Goal: Task Accomplishment & Management: Complete application form

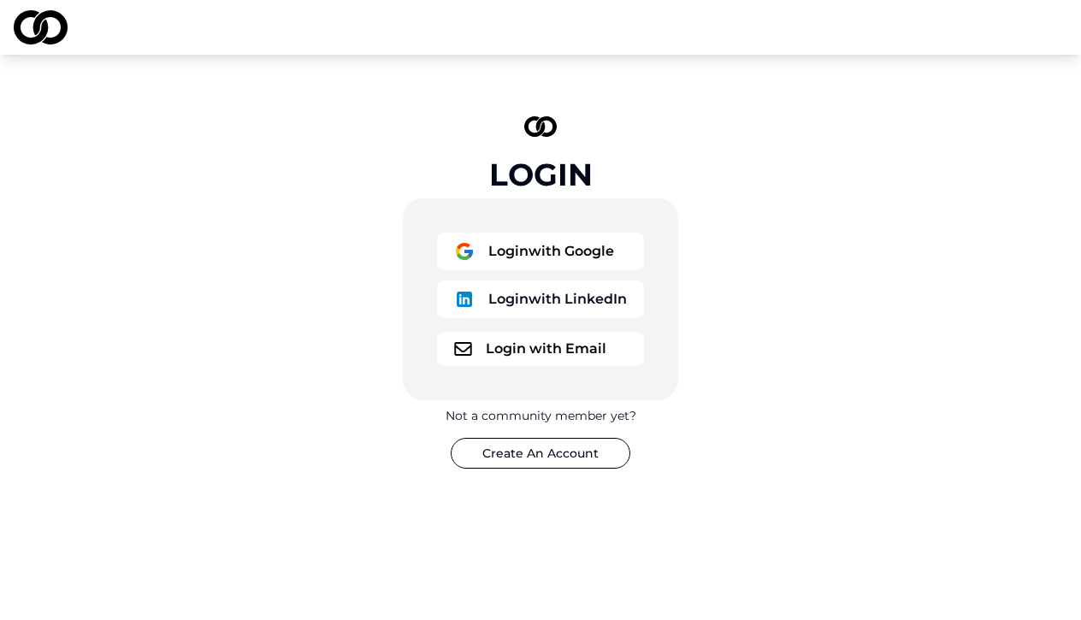
click at [530, 250] on button "Login with Google" at bounding box center [540, 252] width 207 height 38
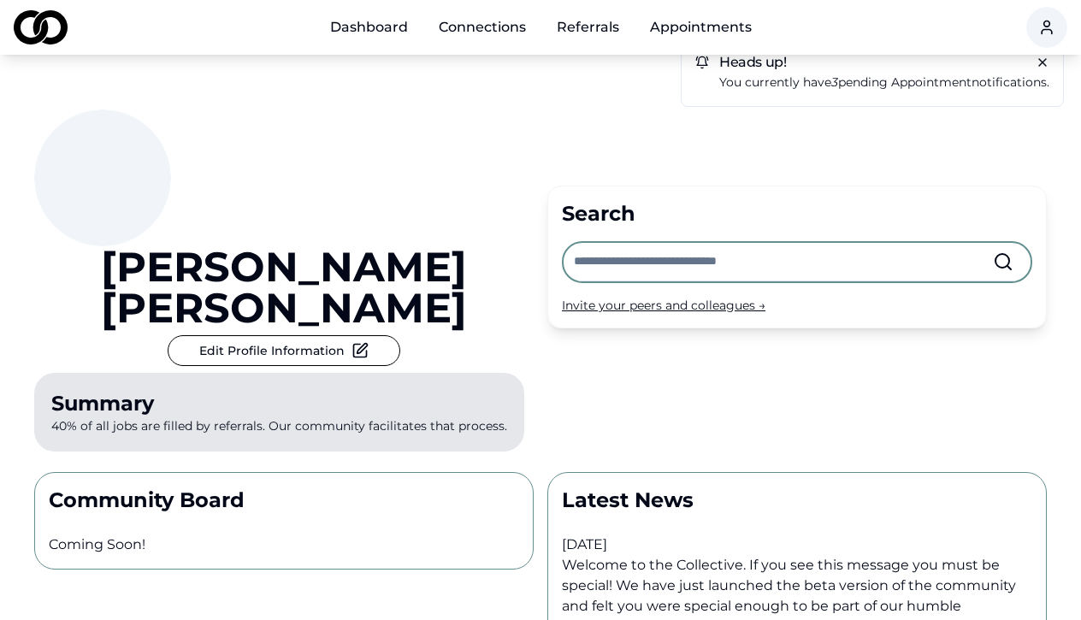
click at [553, 22] on link "Referrals" at bounding box center [588, 27] width 90 height 34
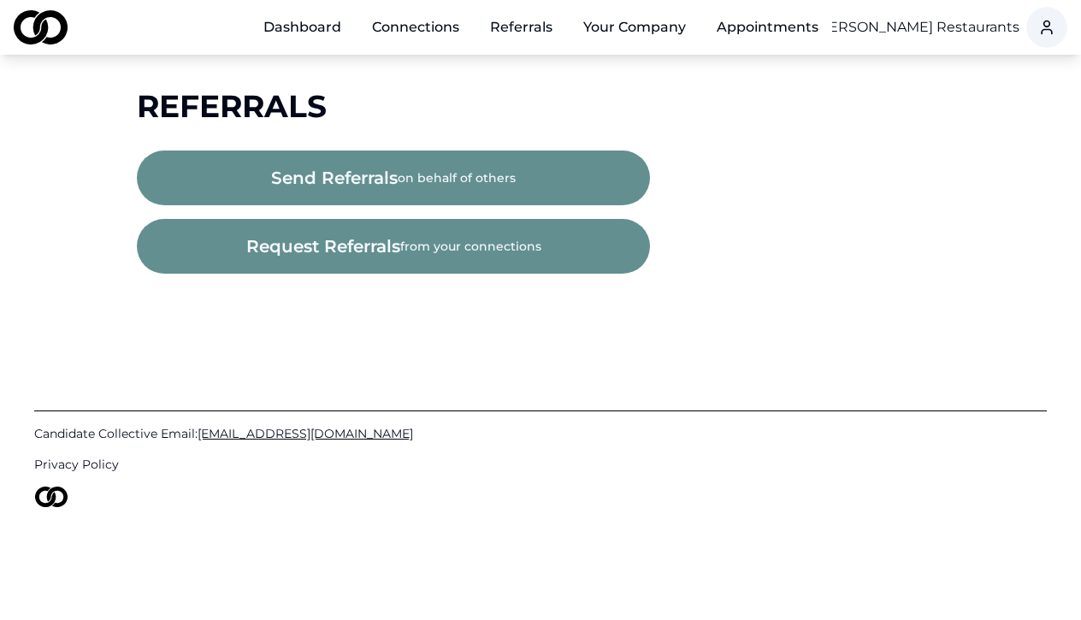
click at [417, 182] on button "send referrals on behalf of others" at bounding box center [393, 178] width 513 height 55
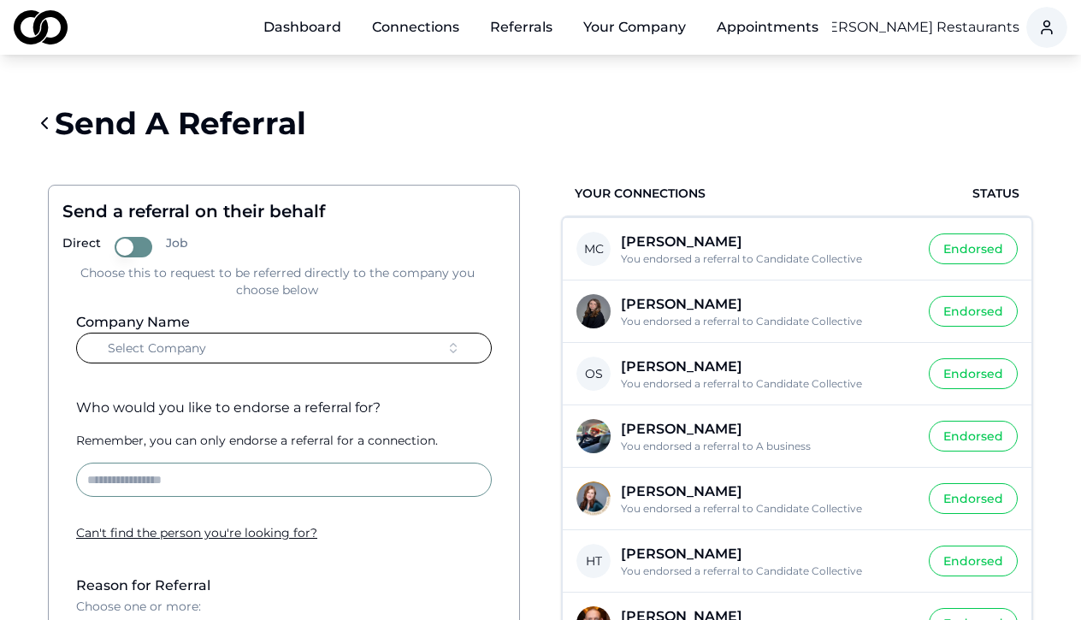
click at [259, 356] on button "Select Company" at bounding box center [284, 348] width 416 height 31
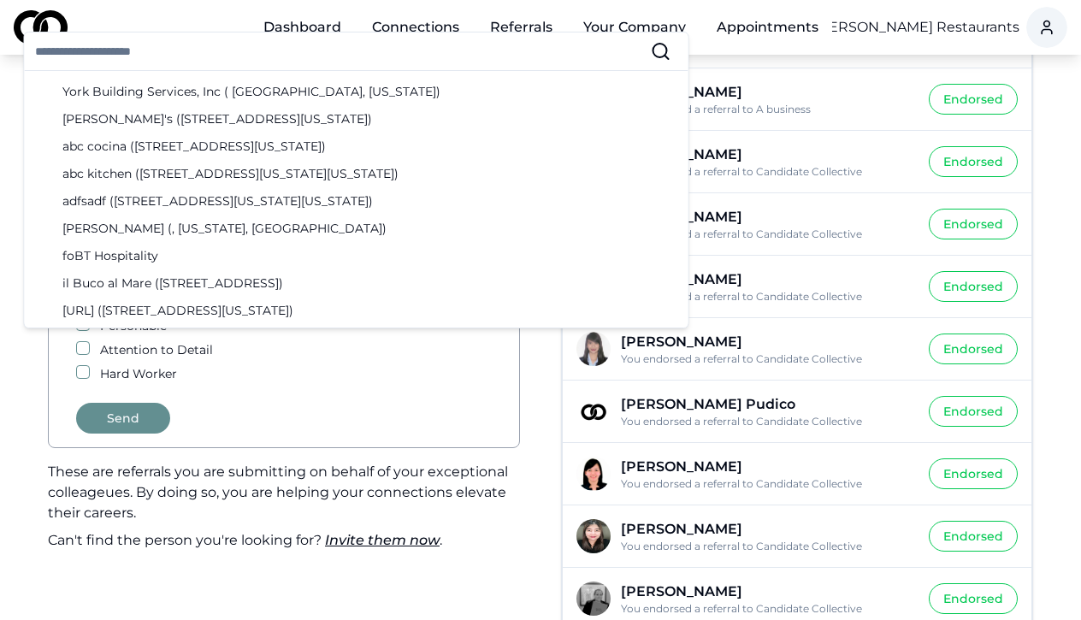
scroll to position [346, 0]
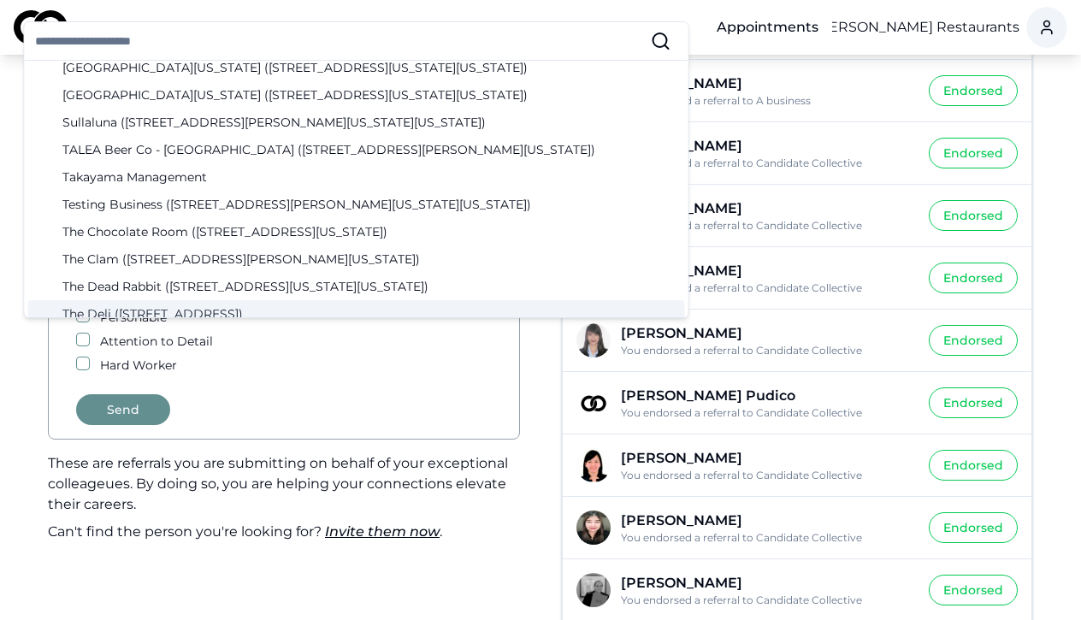
click at [326, 357] on div "Hard Worker" at bounding box center [284, 365] width 416 height 17
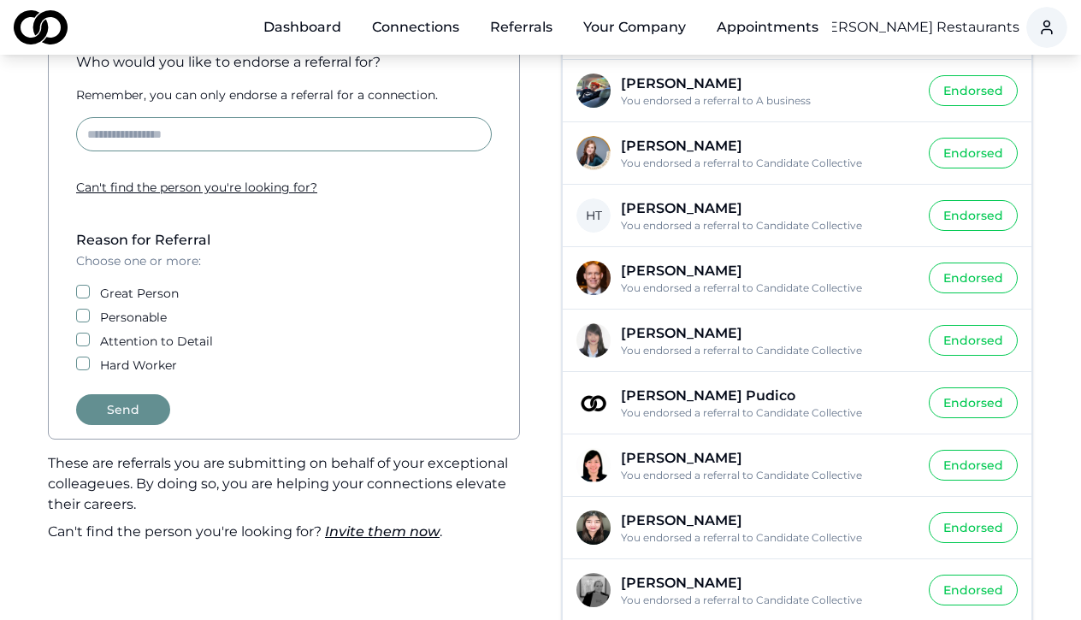
click at [500, 27] on link "Referrals" at bounding box center [521, 27] width 90 height 34
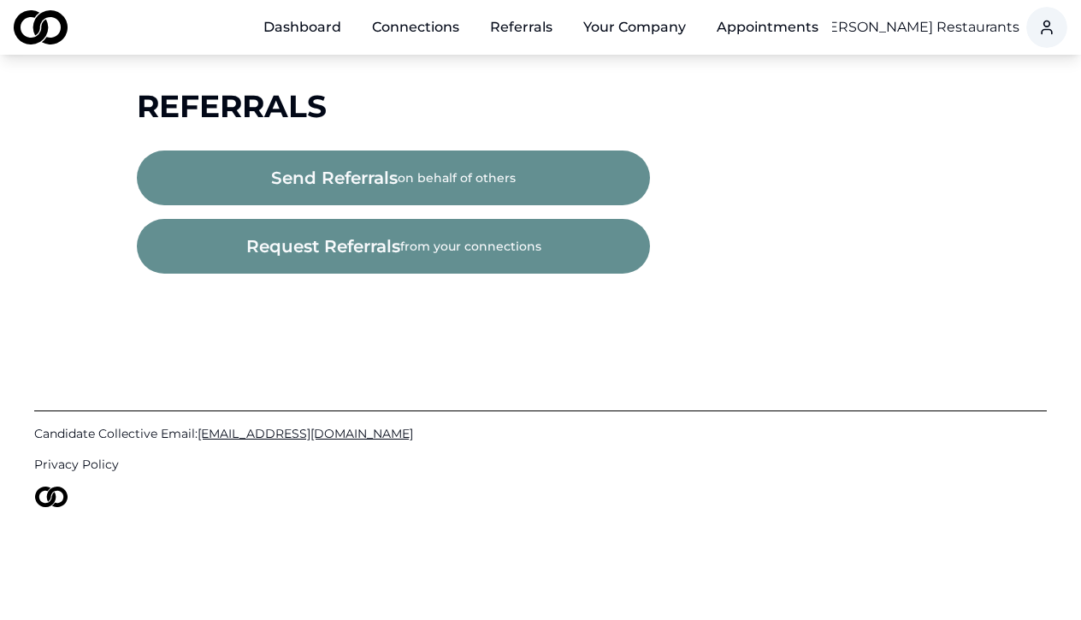
click at [369, 250] on span "request referrals" at bounding box center [323, 246] width 154 height 24
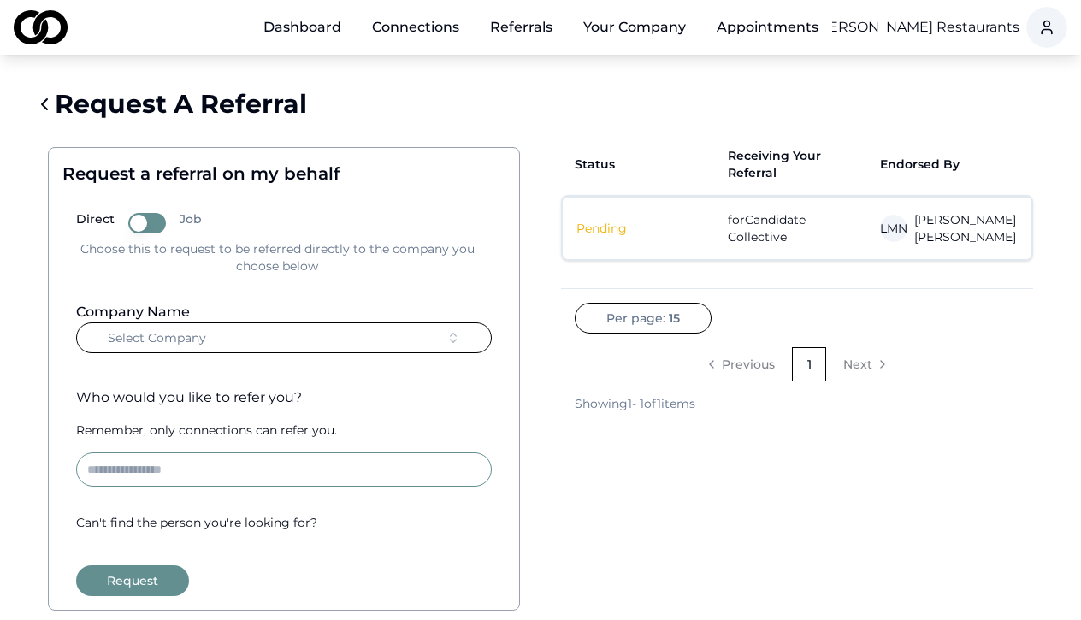
click at [231, 338] on button "Select Company" at bounding box center [284, 337] width 416 height 31
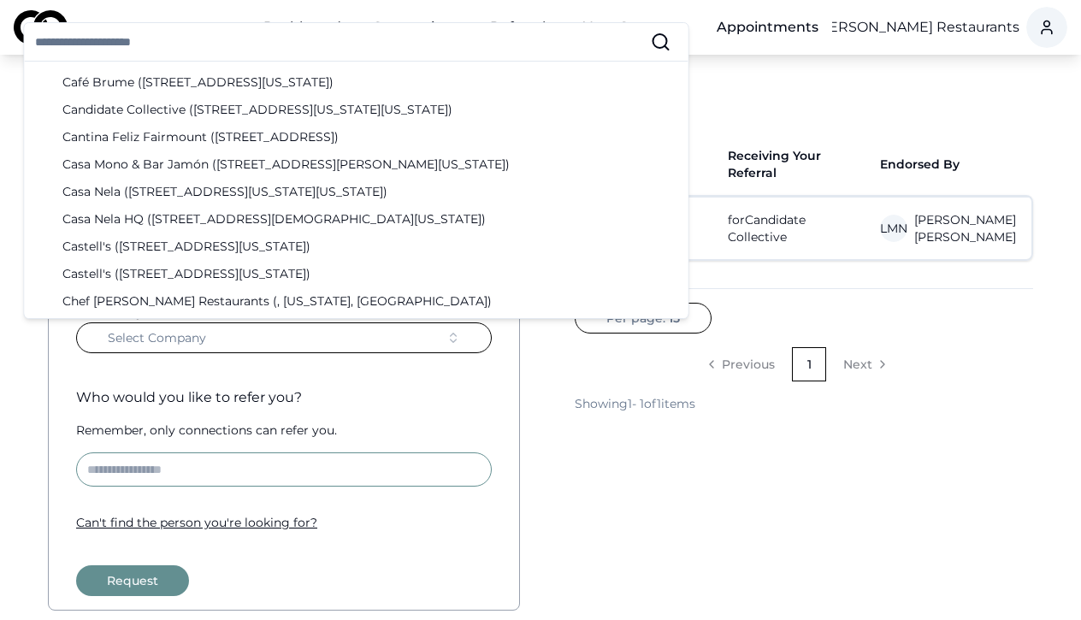
scroll to position [865, 0]
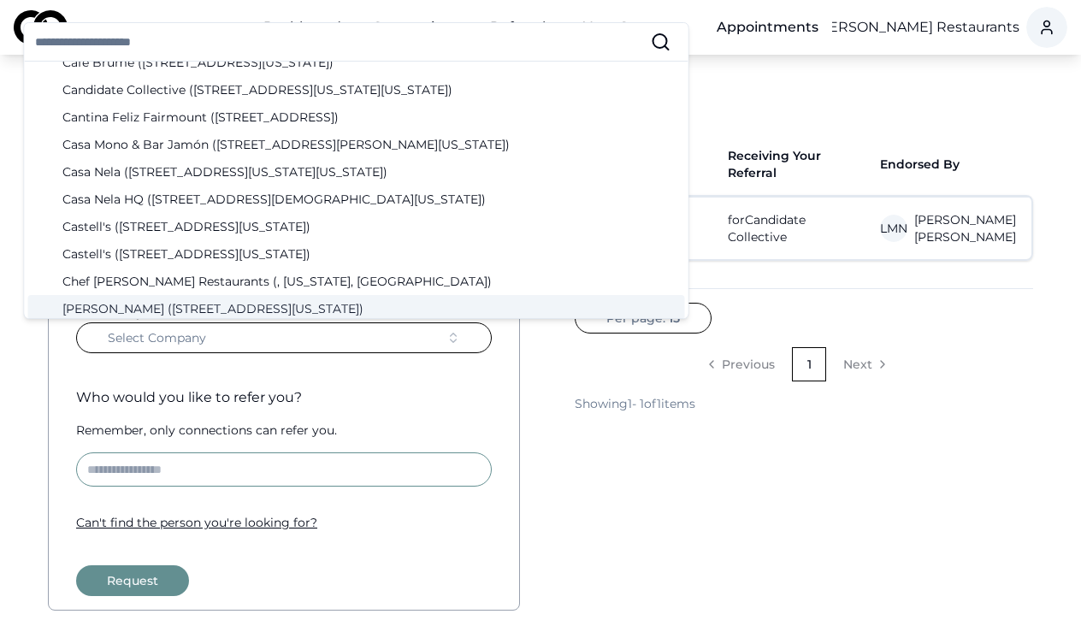
click at [258, 381] on div "Who would you like to refer you? Remember, only connections can refer you. Can …" at bounding box center [283, 459] width 443 height 171
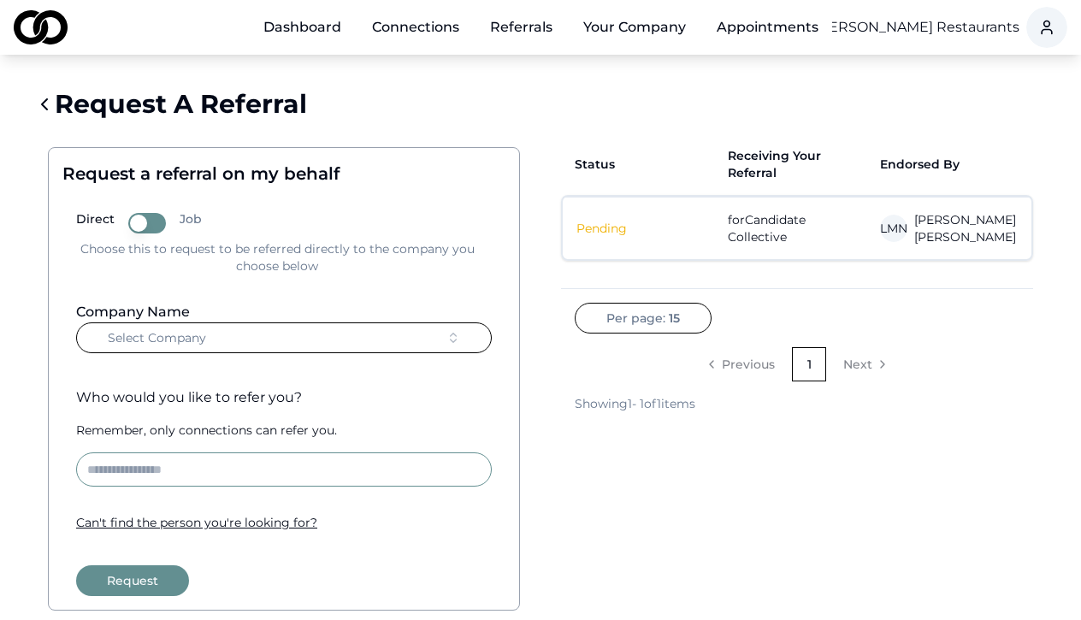
click at [204, 469] on input at bounding box center [284, 469] width 416 height 34
click at [320, 26] on link "Dashboard" at bounding box center [302, 27] width 105 height 34
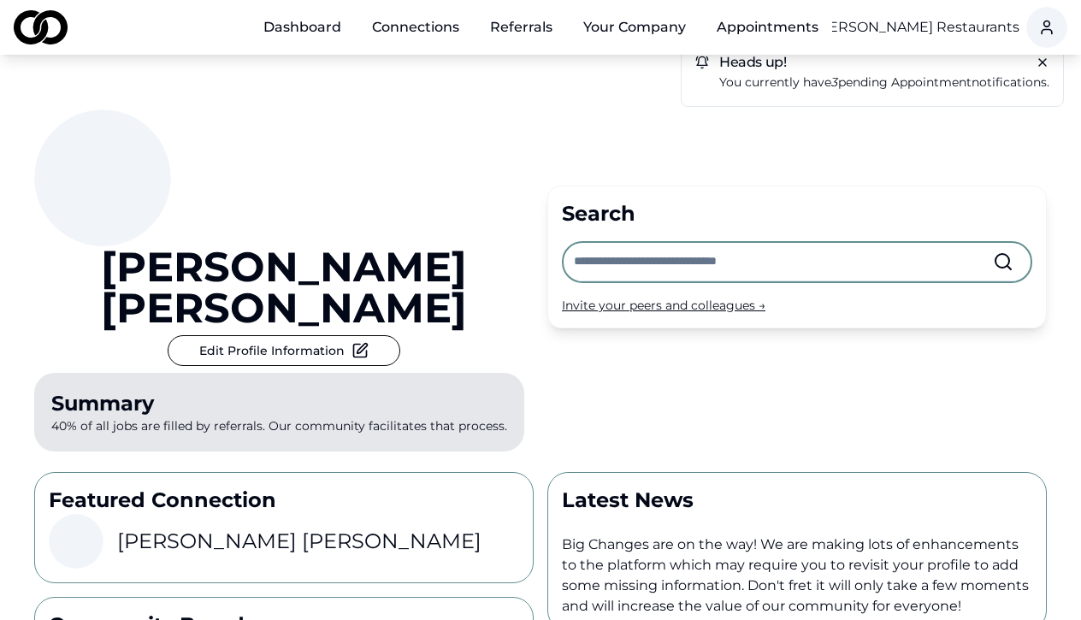
click at [655, 297] on div "Invite your peers and colleagues →" at bounding box center [797, 305] width 470 height 17
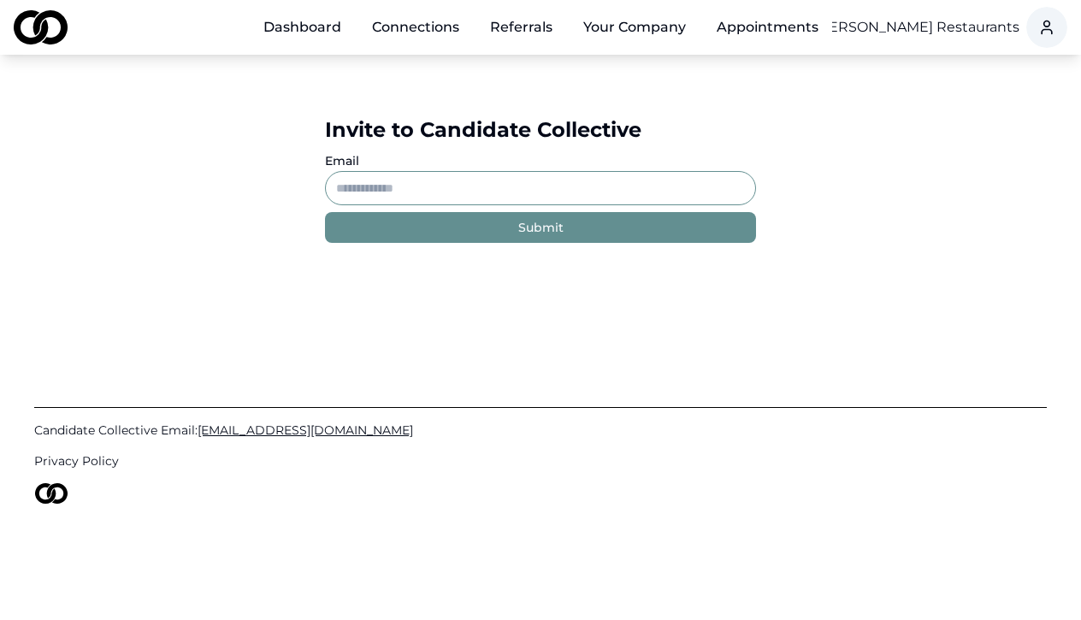
click at [460, 201] on input "Email" at bounding box center [540, 188] width 431 height 34
click at [719, 275] on div "Invite to Candidate Collective Email Submit" at bounding box center [540, 180] width 1081 height 250
click at [426, 25] on link "Connections" at bounding box center [415, 27] width 115 height 34
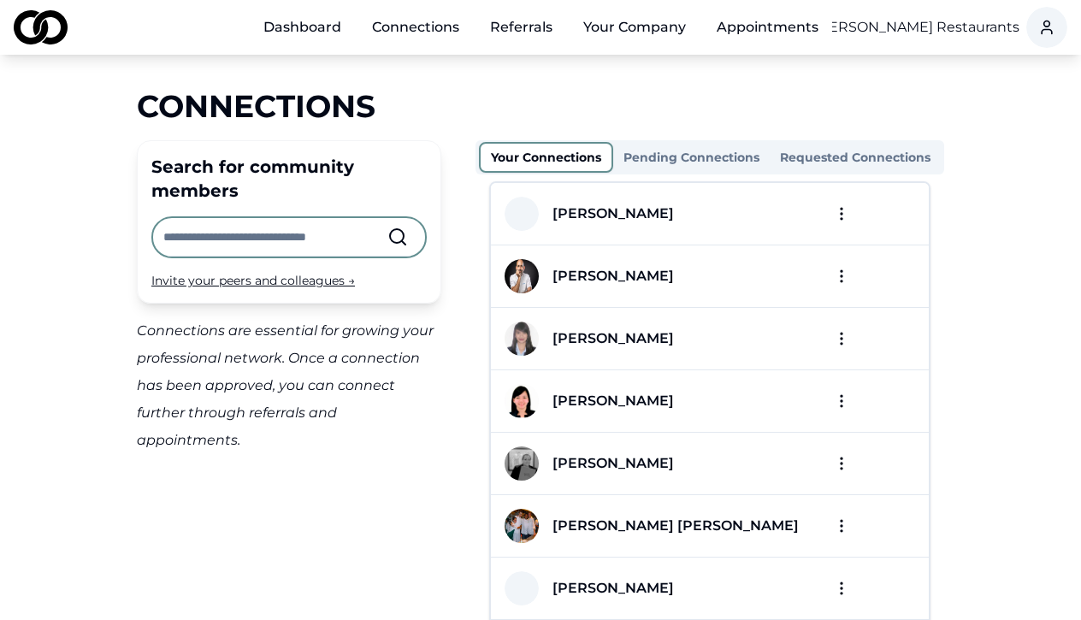
click at [695, 157] on button "Pending Connections" at bounding box center [691, 157] width 157 height 27
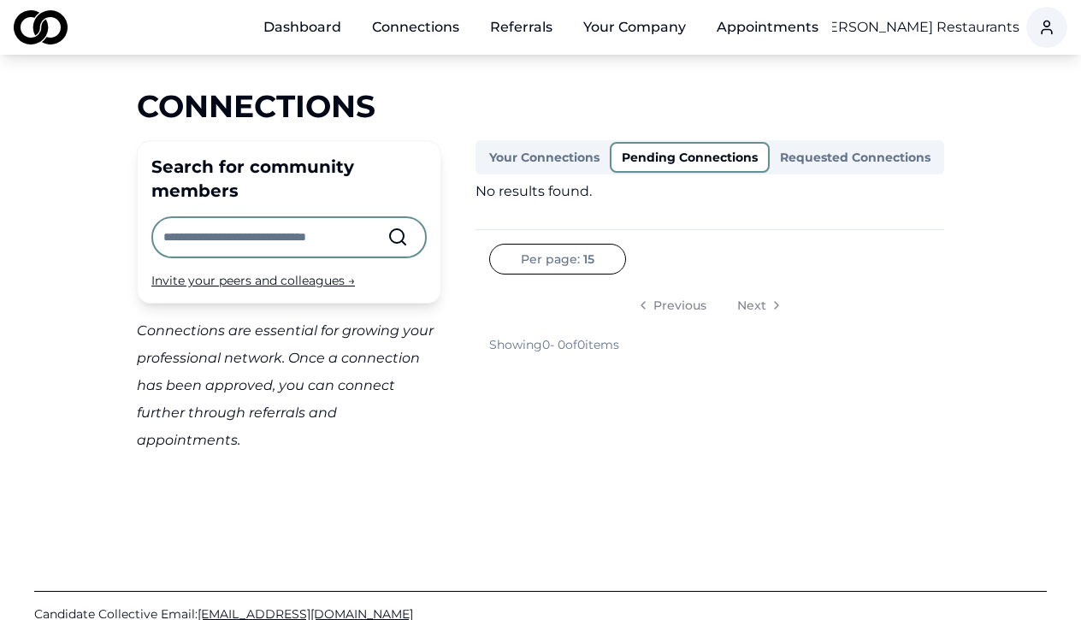
click at [521, 155] on button "Your Connections" at bounding box center [544, 157] width 131 height 27
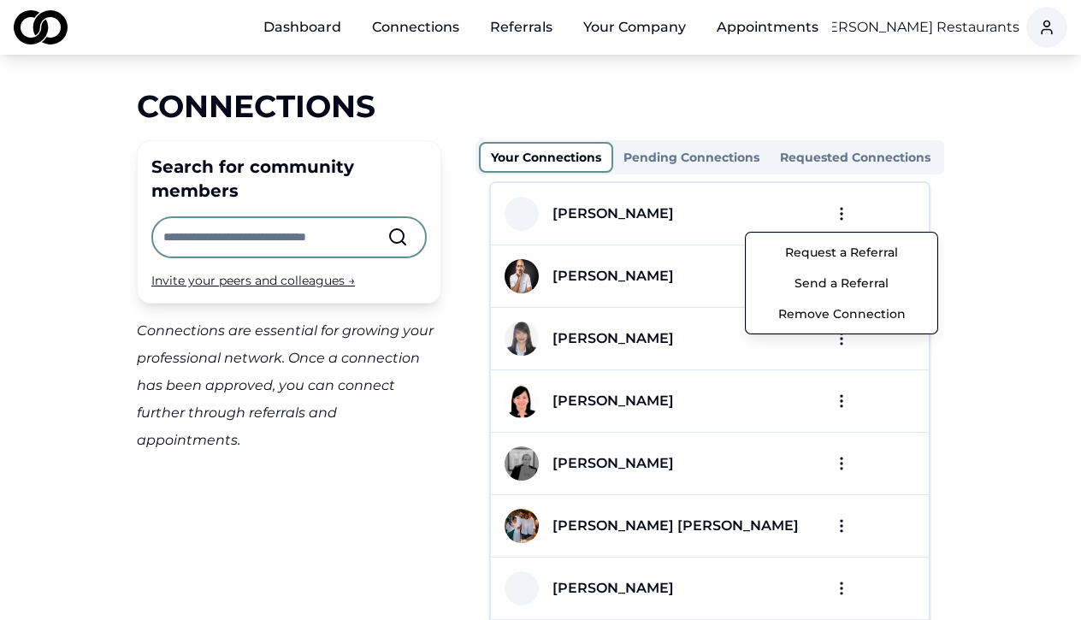
click at [842, 216] on html "Dashboard Connections Referrals Your Company Appointments Chef [PERSON_NAME] Re…" at bounding box center [540, 310] width 1081 height 620
click at [629, 29] on html "Dashboard Connections Referrals Your Company Appointments Chef [PERSON_NAME] Re…" at bounding box center [540, 310] width 1081 height 620
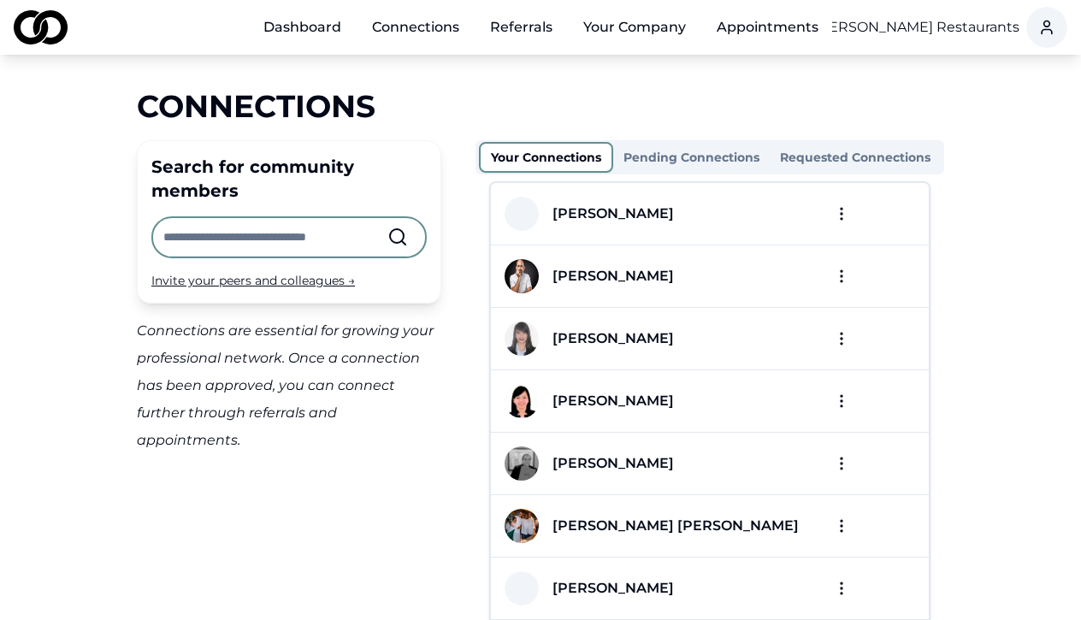
click at [629, 29] on button "Your Company" at bounding box center [635, 27] width 130 height 34
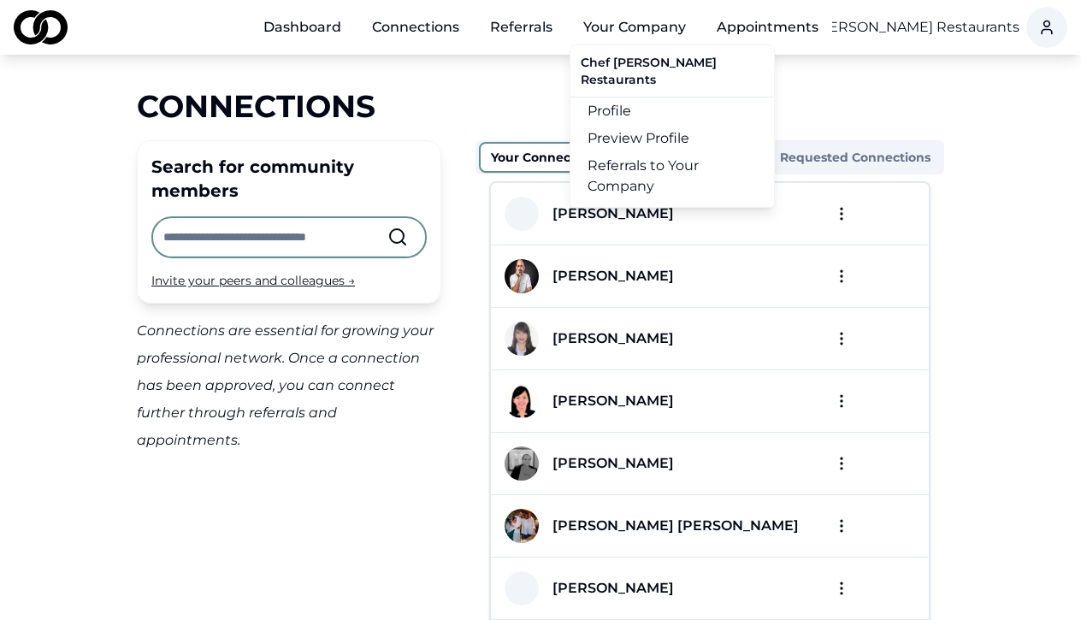
click at [632, 167] on link "Referrals to Your Company" at bounding box center [672, 176] width 204 height 48
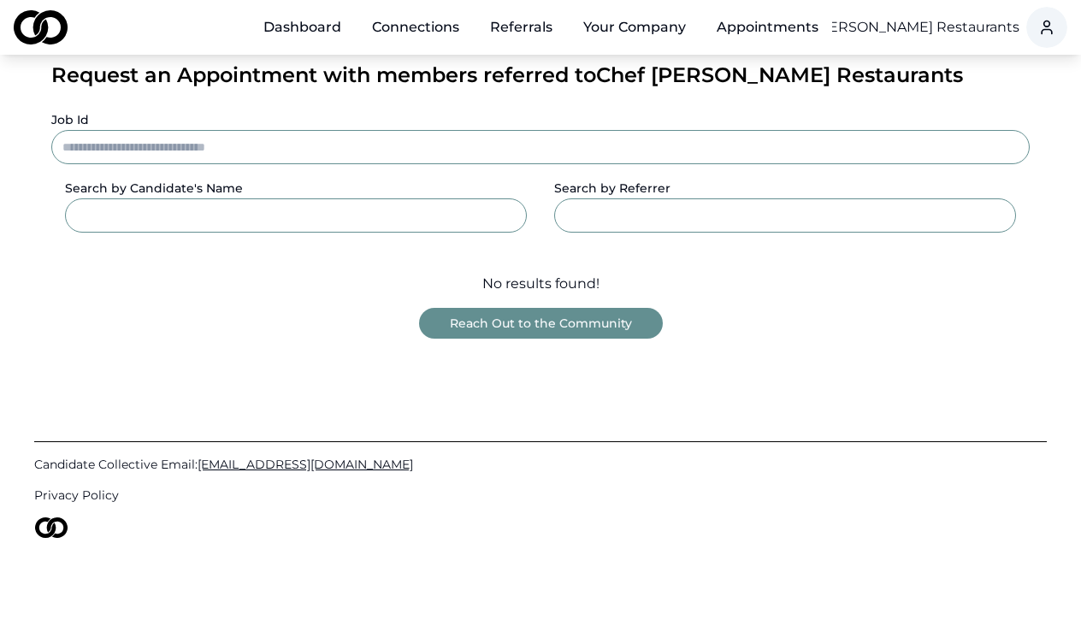
scroll to position [144, 0]
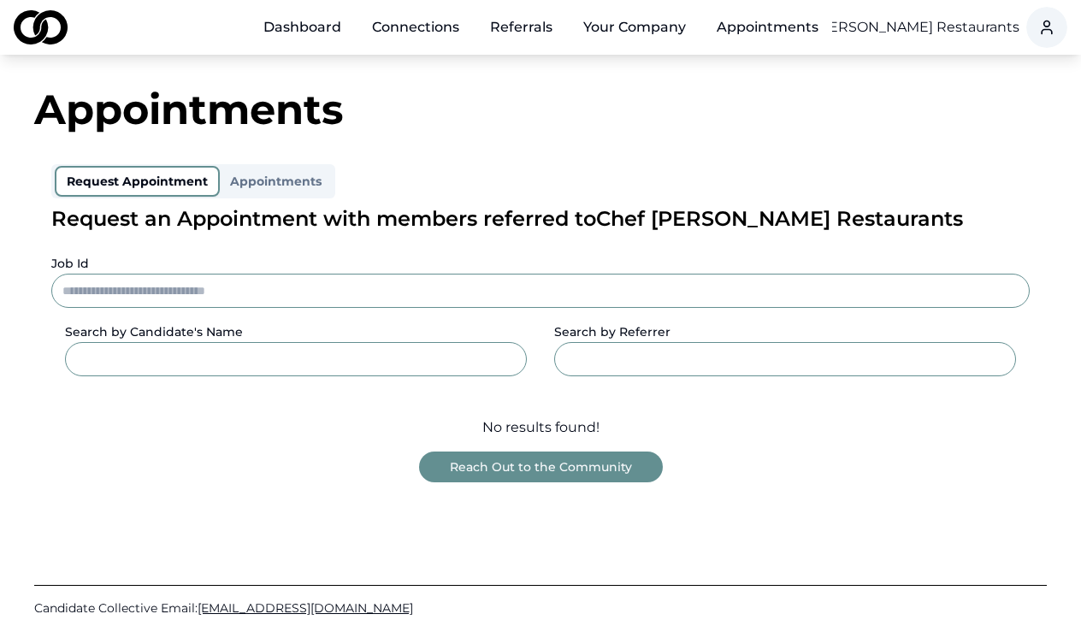
click at [937, 16] on div "Chef Daniel Boulud Restaurants" at bounding box center [899, 27] width 239 height 55
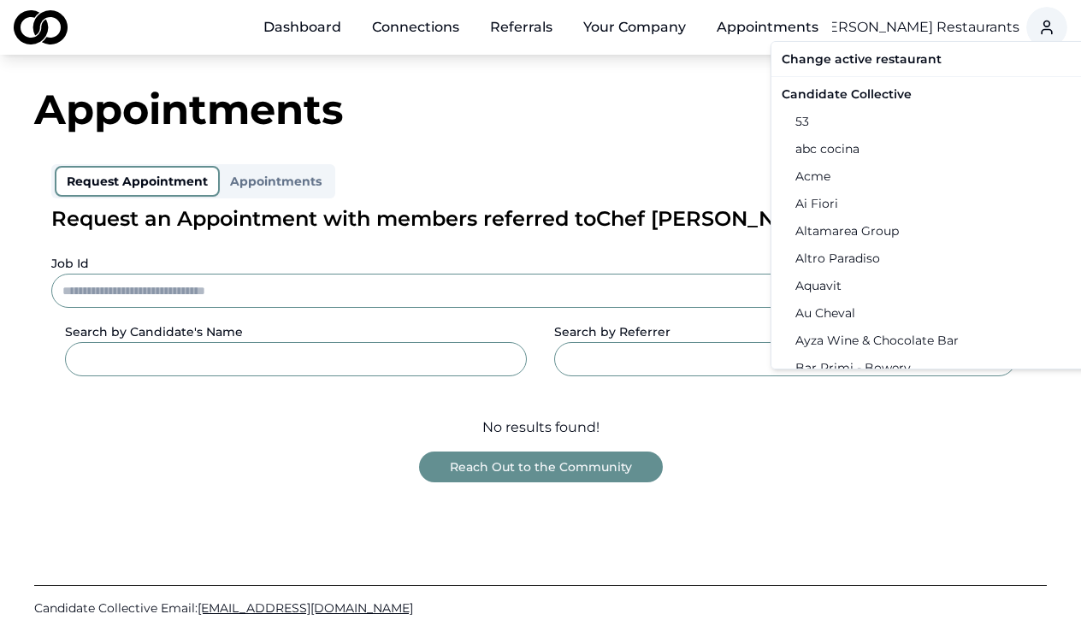
click at [928, 19] on html "Dashboard Connections Referrals Your Company Appointments Chef Daniel Boulud Re…" at bounding box center [540, 310] width 1081 height 620
click at [833, 92] on div "Candidate Collective" at bounding box center [952, 93] width 354 height 27
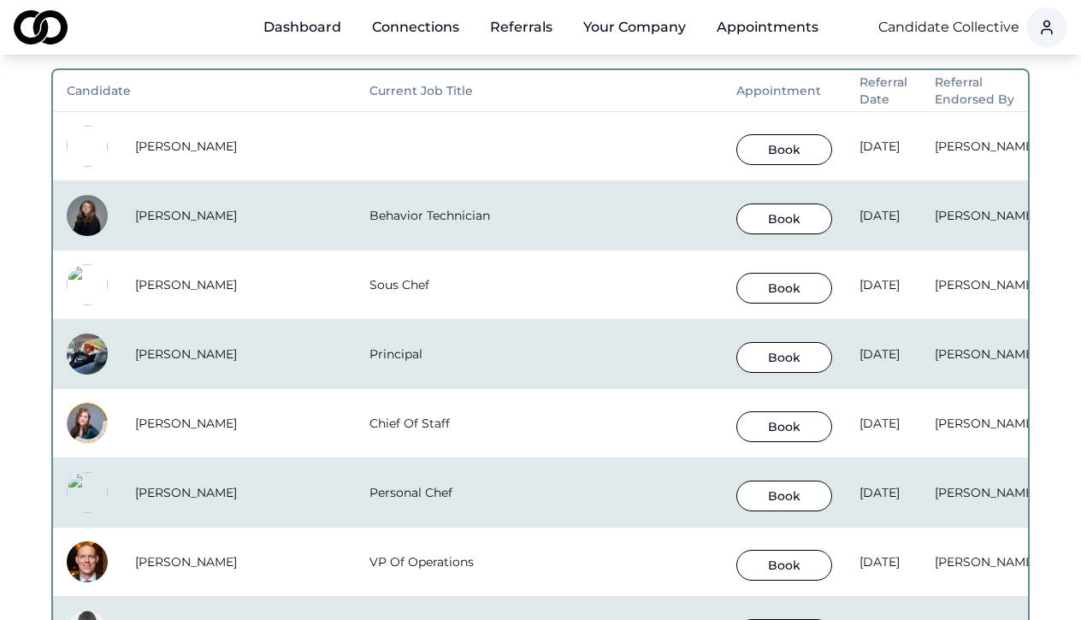
scroll to position [372, 0]
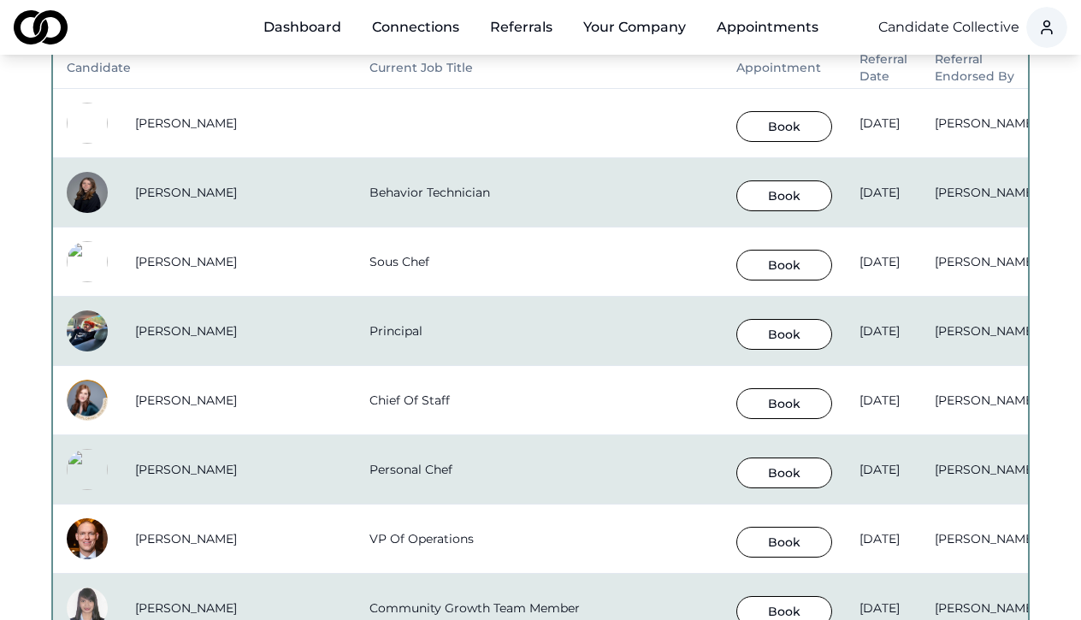
click at [736, 263] on button "Book" at bounding box center [784, 265] width 96 height 31
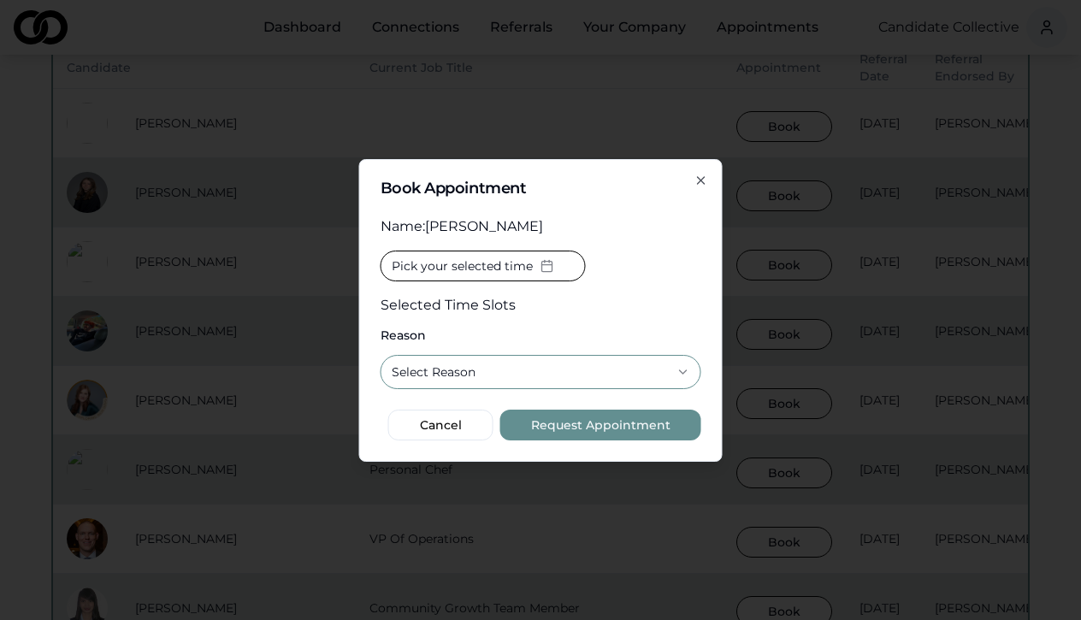
click at [542, 369] on button "Select Reason" at bounding box center [541, 372] width 321 height 34
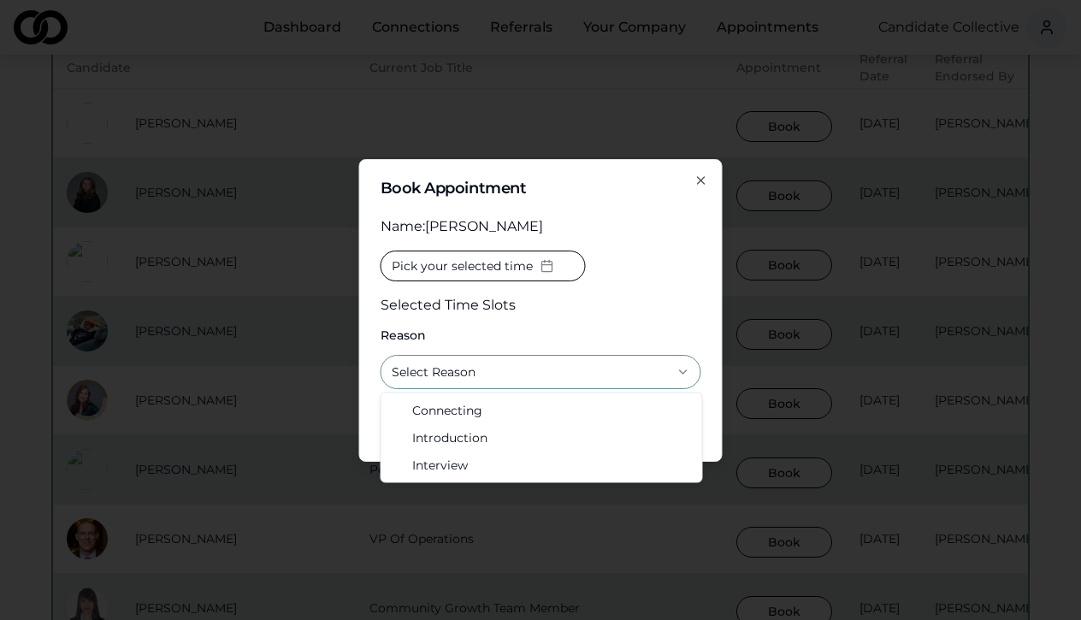
click at [505, 267] on span "Pick your selected time" at bounding box center [462, 265] width 141 height 17
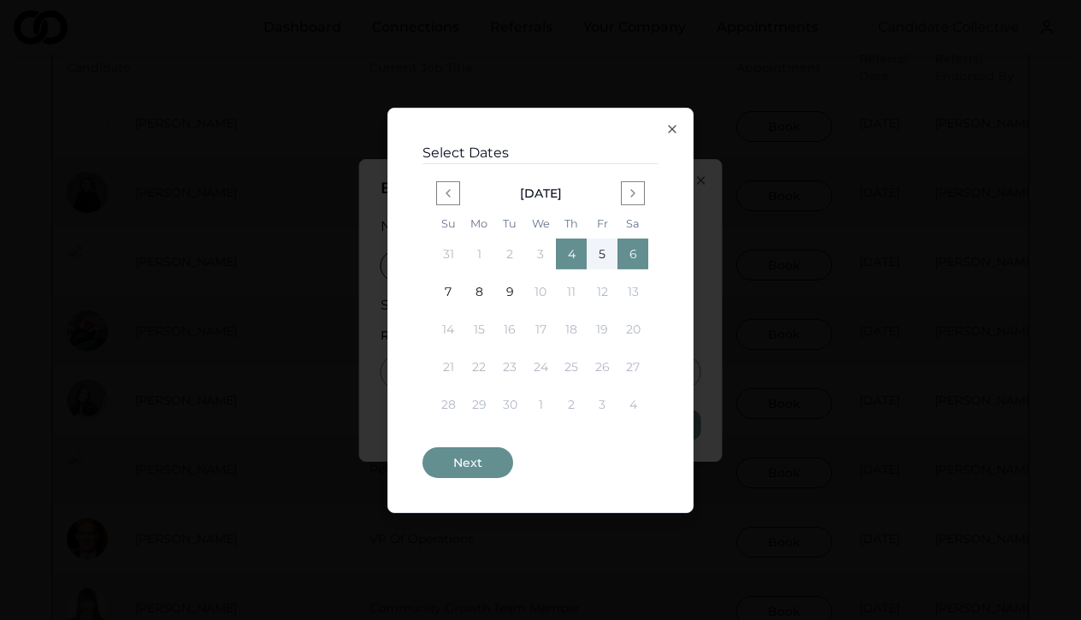
click at [675, 123] on icon "button" at bounding box center [672, 128] width 14 height 14
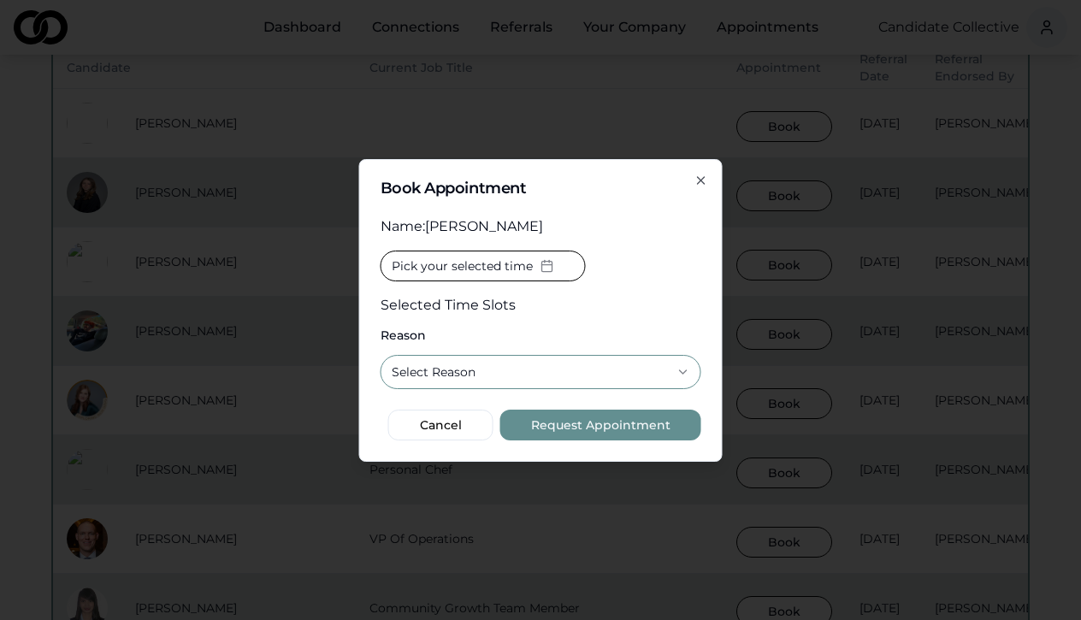
click at [706, 180] on icon "button" at bounding box center [701, 181] width 14 height 14
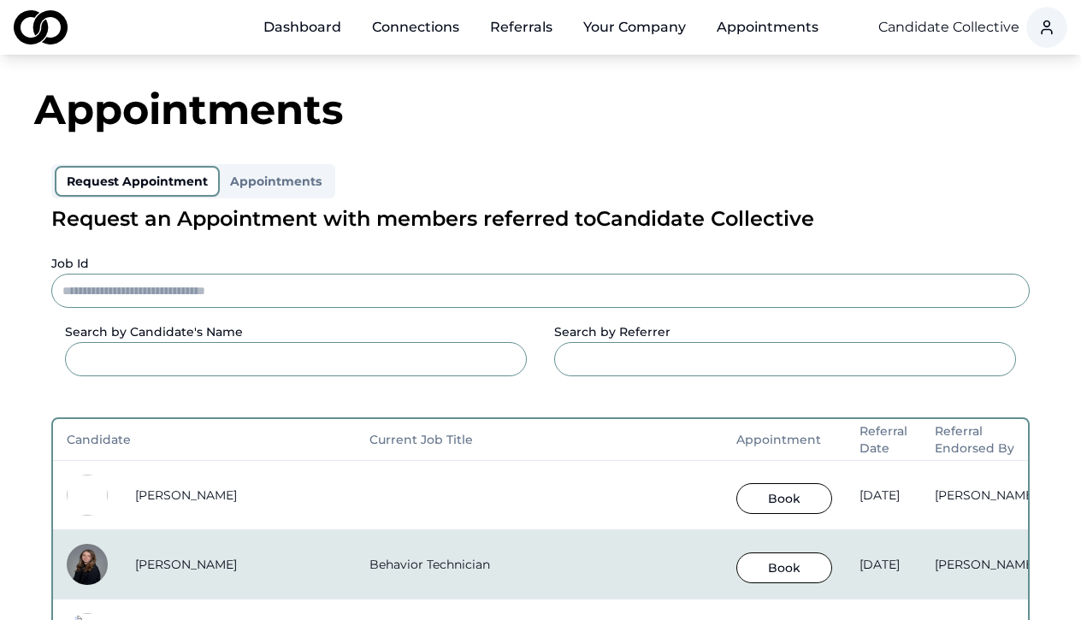
scroll to position [0, 0]
click at [310, 27] on link "Dashboard" at bounding box center [302, 27] width 105 height 34
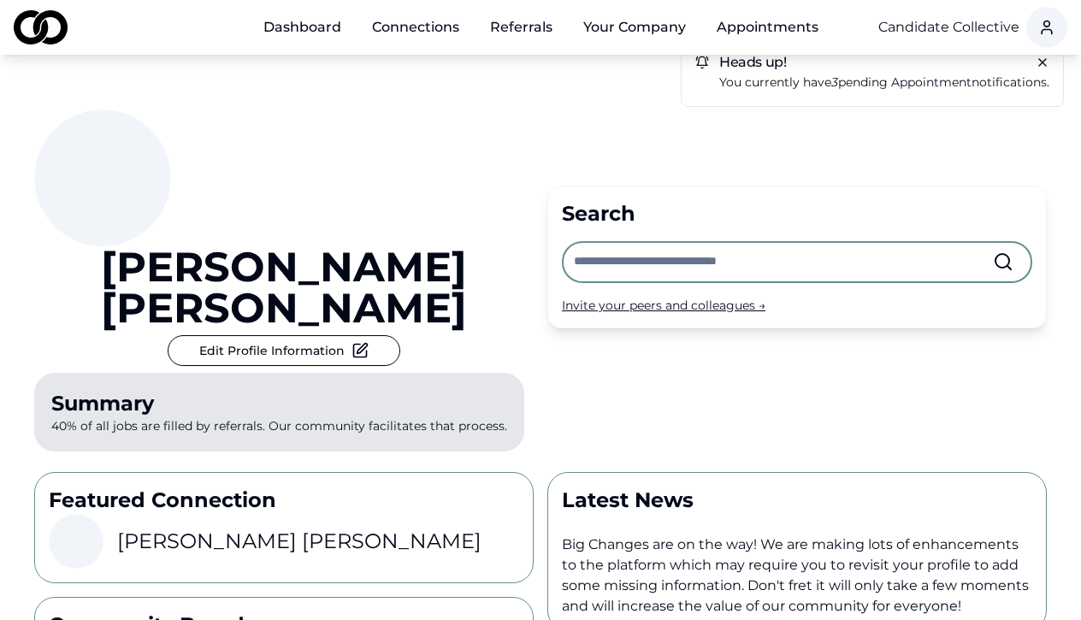
click at [655, 245] on input "text" at bounding box center [783, 262] width 419 height 38
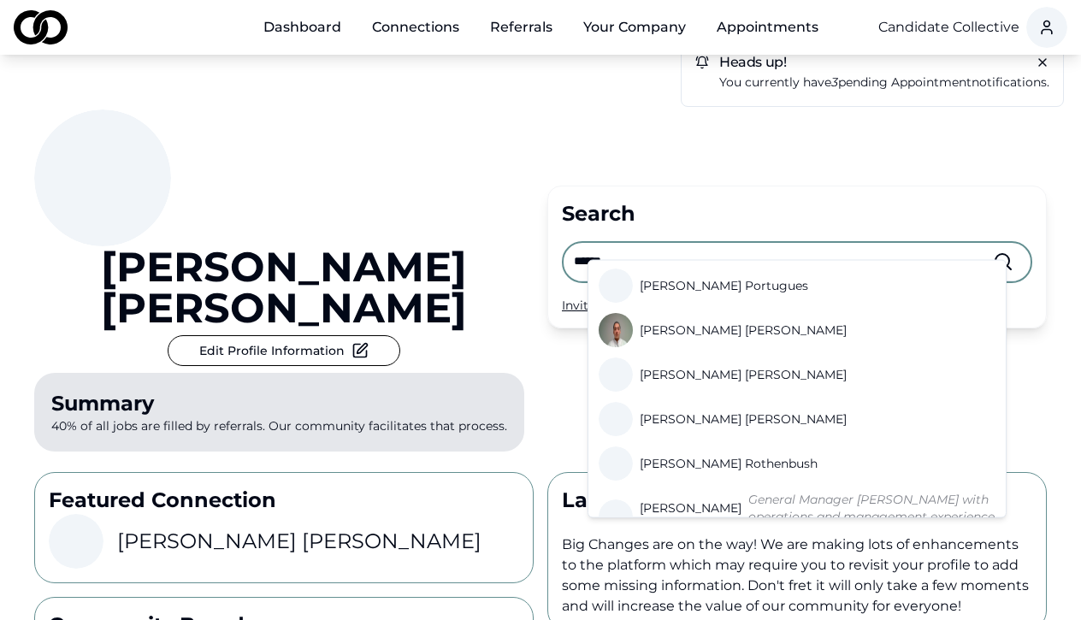
scroll to position [316, 0]
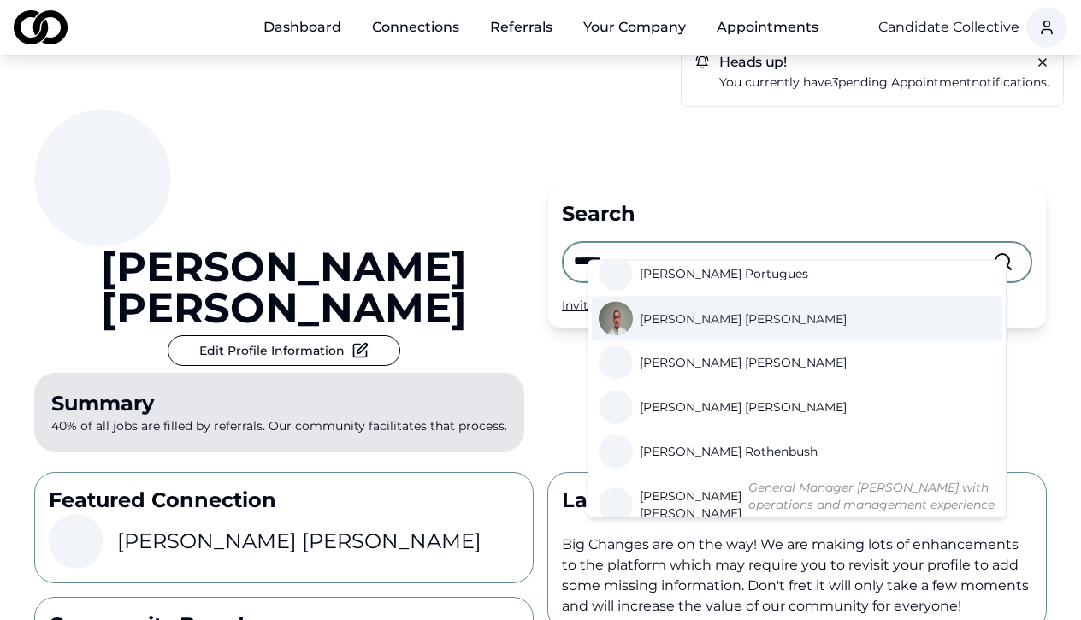
type input "******"
click at [684, 310] on span "Joshua Harkins" at bounding box center [743, 318] width 207 height 17
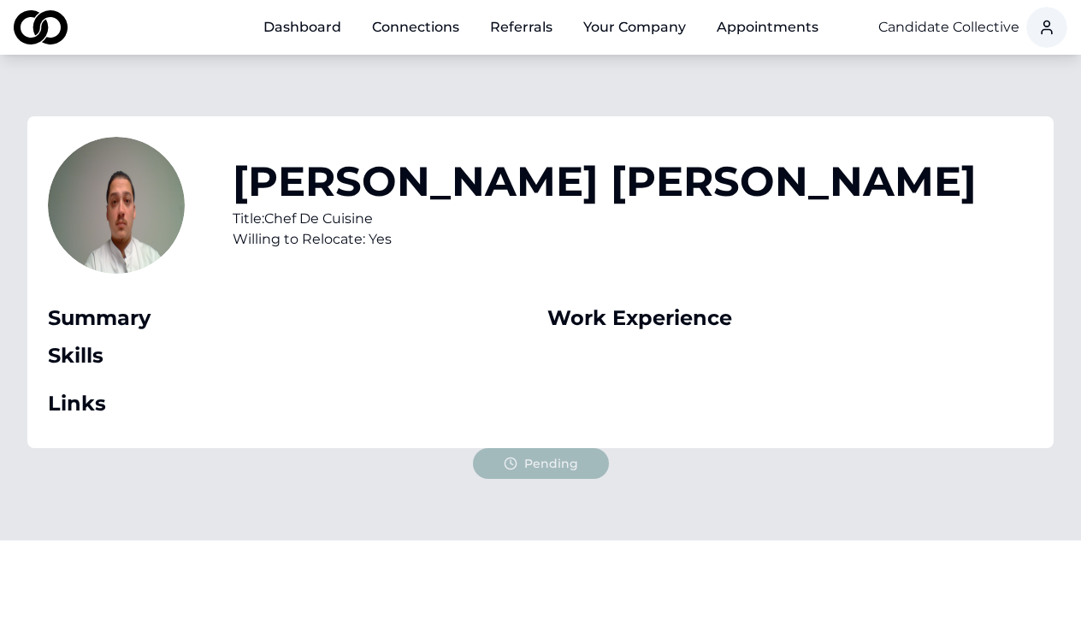
click at [304, 27] on link "Dashboard" at bounding box center [302, 27] width 105 height 34
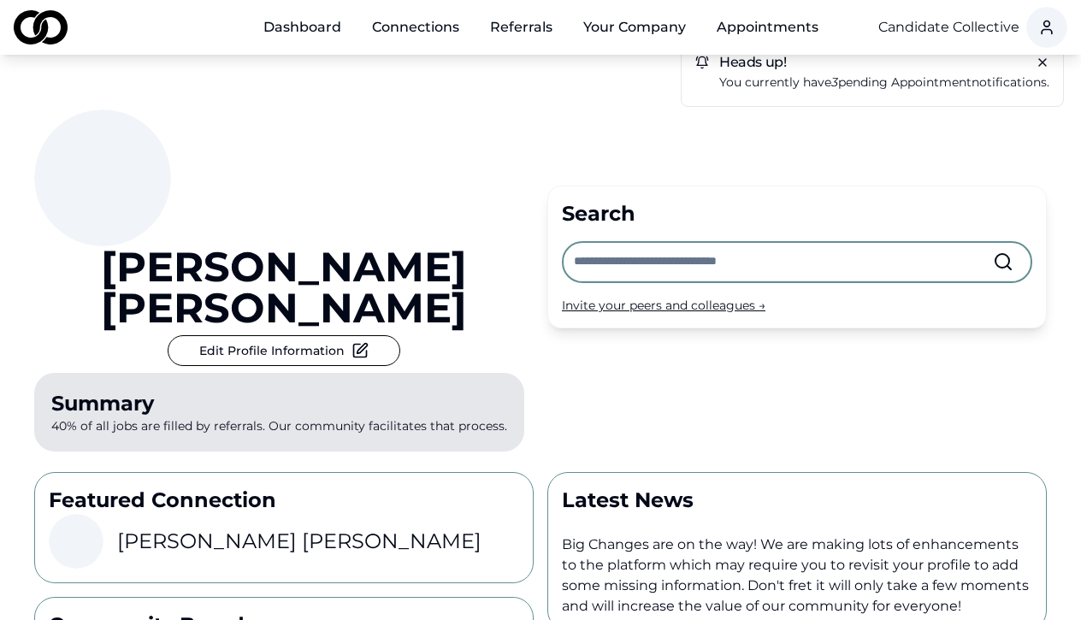
click at [274, 29] on link "Dashboard" at bounding box center [302, 27] width 105 height 34
click at [295, 26] on link "Dashboard" at bounding box center [302, 27] width 105 height 34
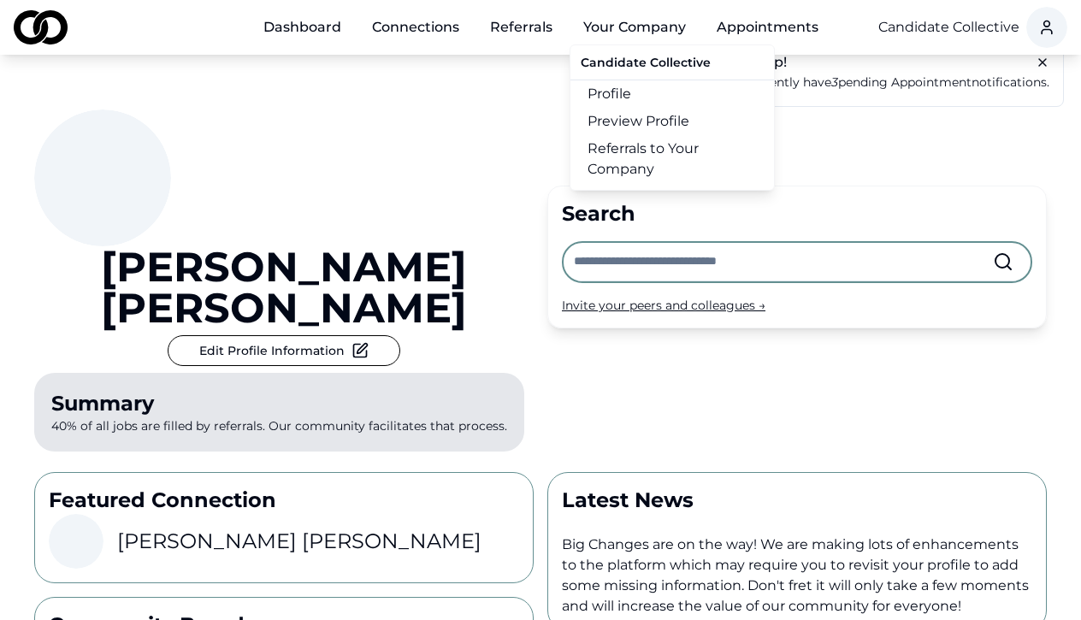
click at [640, 33] on button "Your Company" at bounding box center [635, 27] width 130 height 34
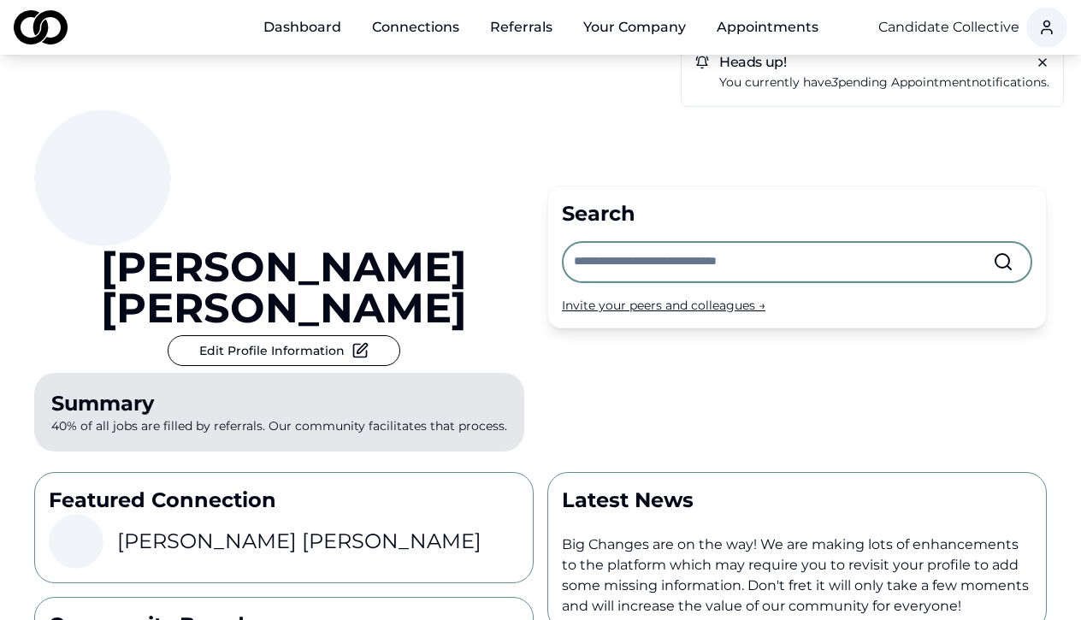
click at [640, 33] on button "Your Company" at bounding box center [635, 27] width 130 height 34
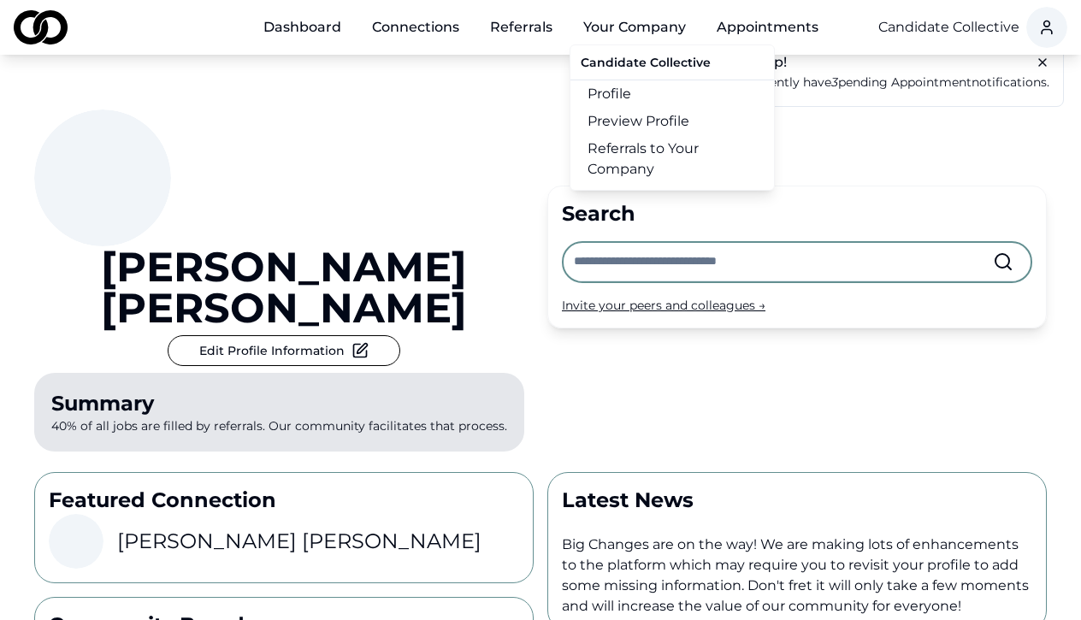
click at [640, 152] on link "Referrals to Your Company" at bounding box center [672, 159] width 204 height 48
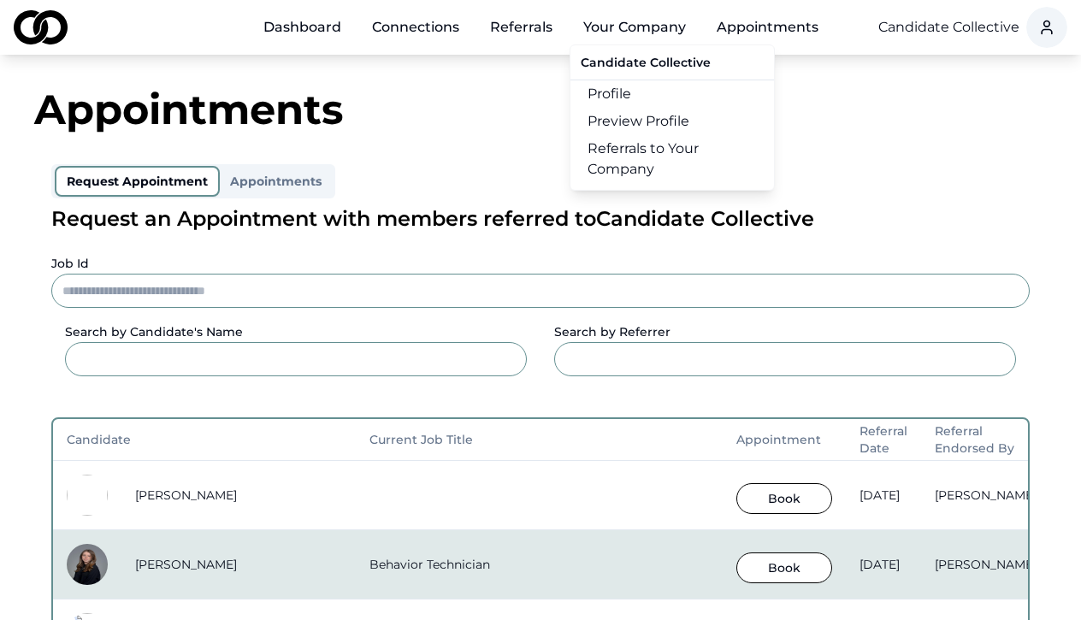
click at [617, 94] on link "Profile" at bounding box center [672, 93] width 204 height 27
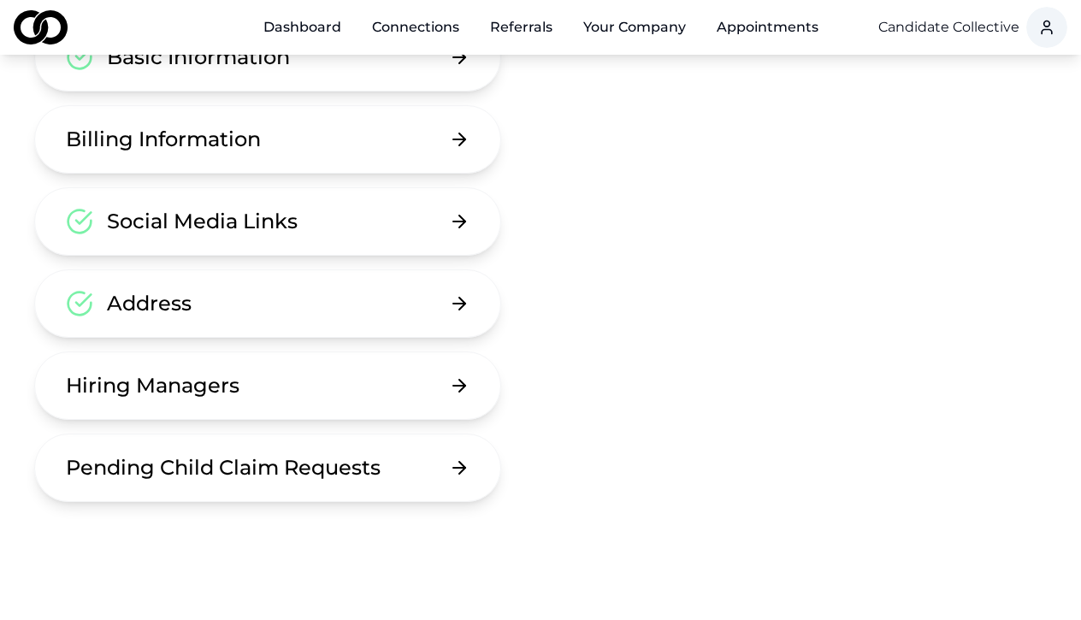
scroll to position [295, 0]
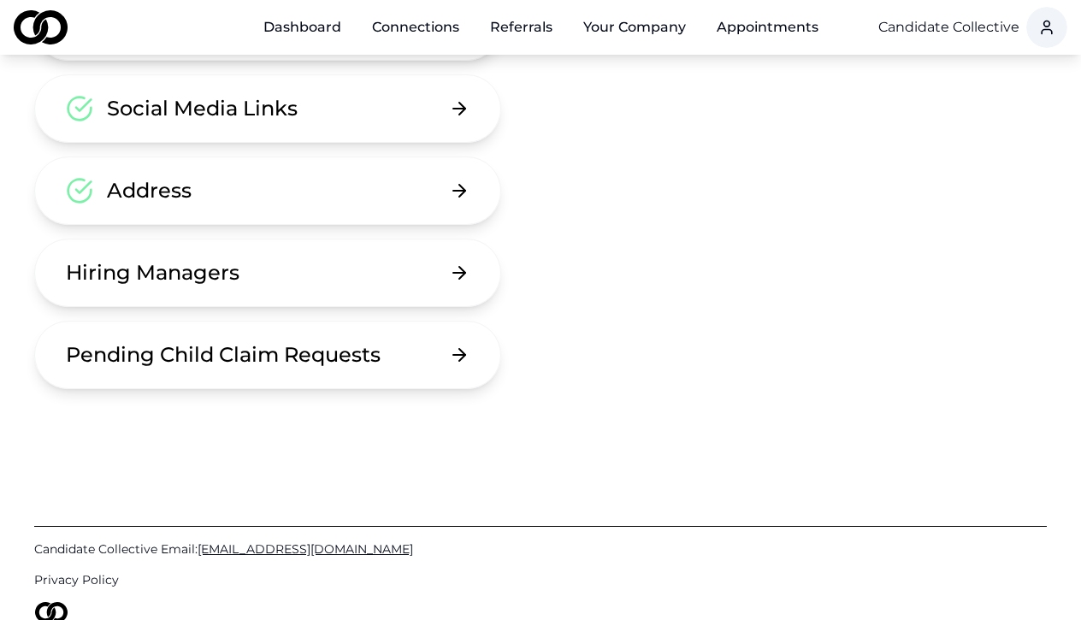
click at [379, 262] on button "Hiring Managers" at bounding box center [267, 273] width 467 height 68
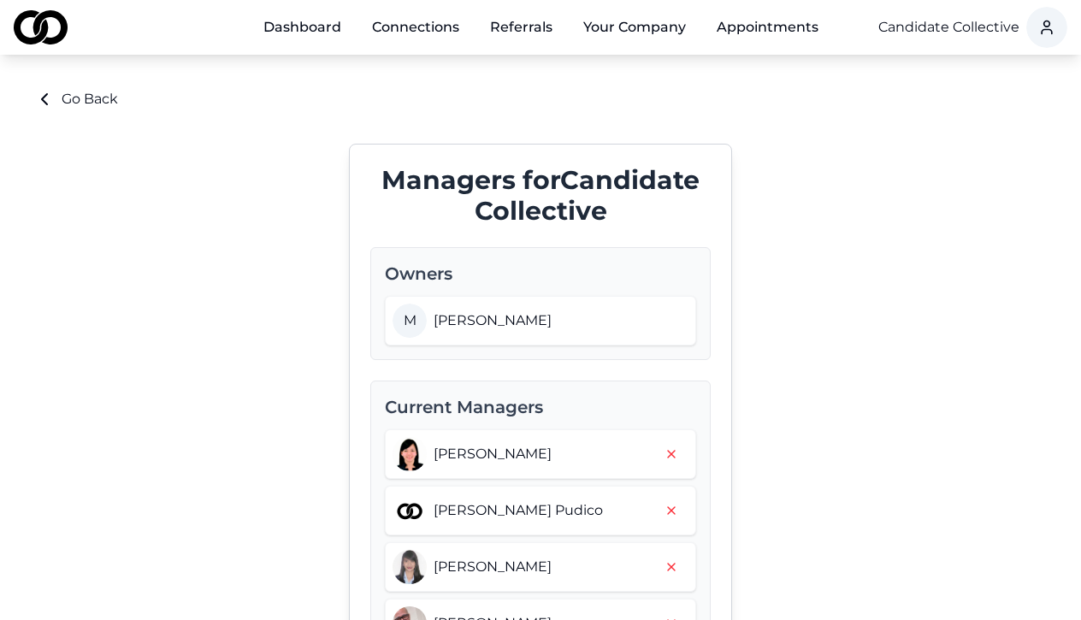
click at [322, 24] on link "Dashboard" at bounding box center [302, 27] width 105 height 34
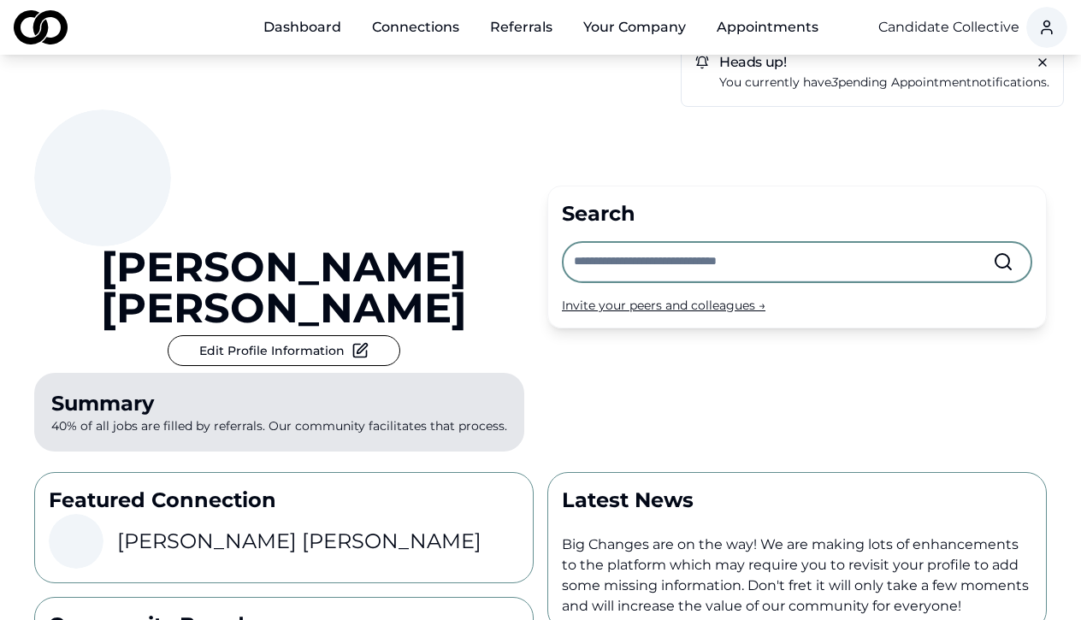
click at [316, 29] on link "Dashboard" at bounding box center [302, 27] width 105 height 34
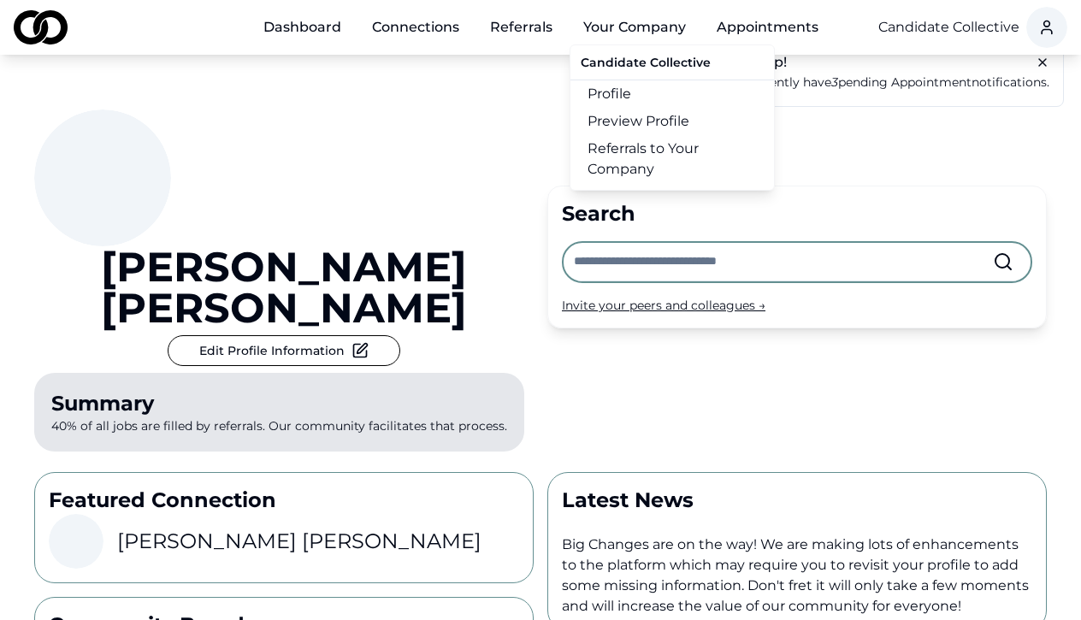
click at [633, 161] on link "Referrals to Your Company" at bounding box center [672, 159] width 204 height 48
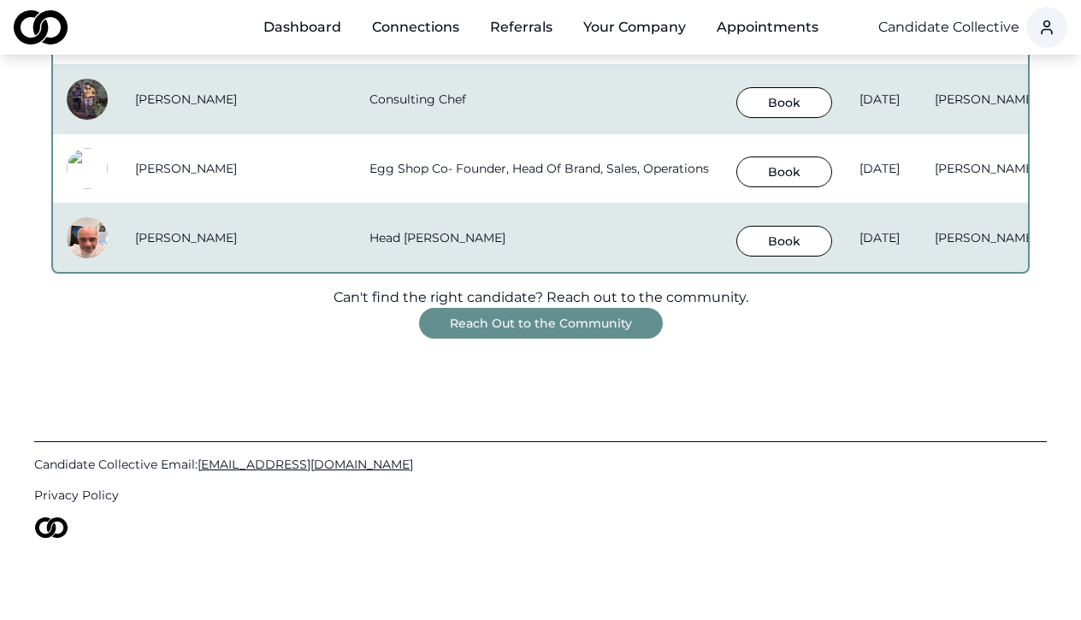
scroll to position [1574, 0]
click at [532, 323] on button "Reach Out to the Community" at bounding box center [541, 323] width 244 height 31
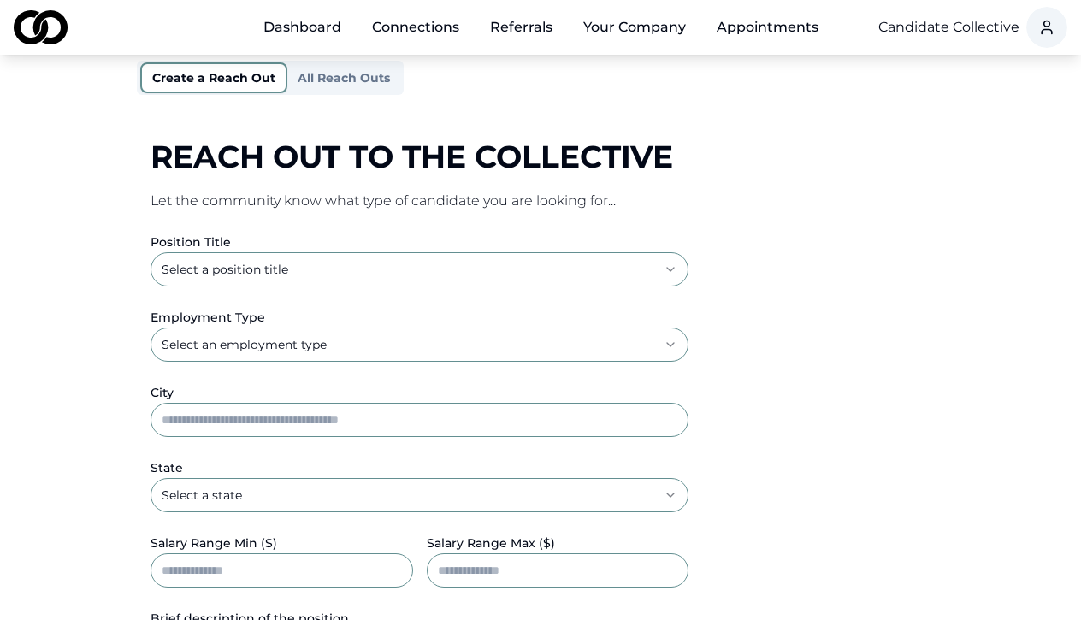
scroll to position [213, 0]
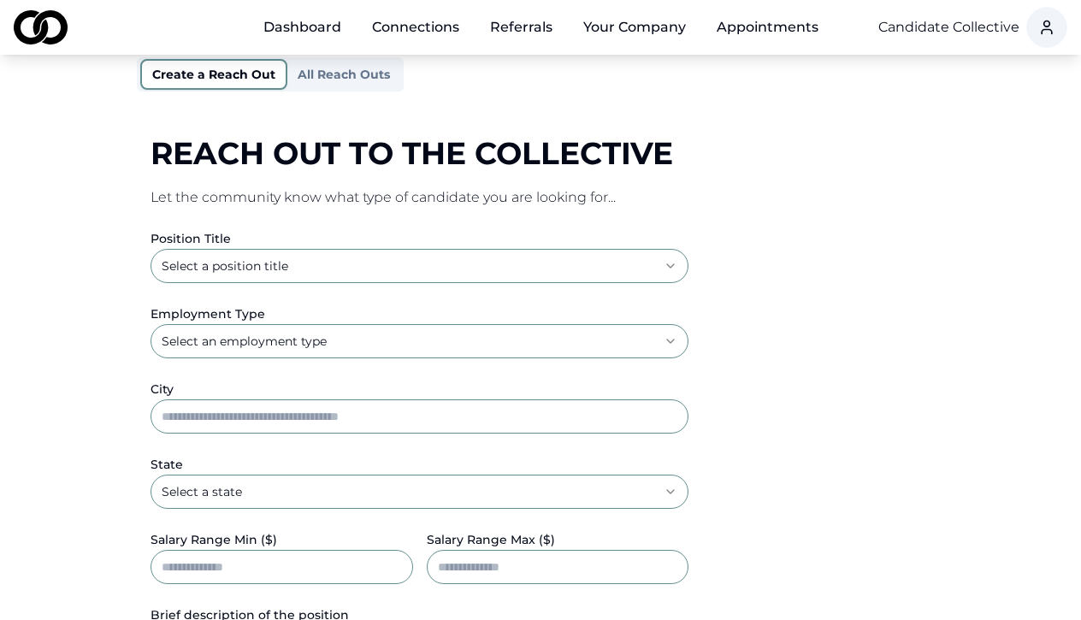
click at [327, 262] on html "**********" at bounding box center [540, 97] width 1081 height 620
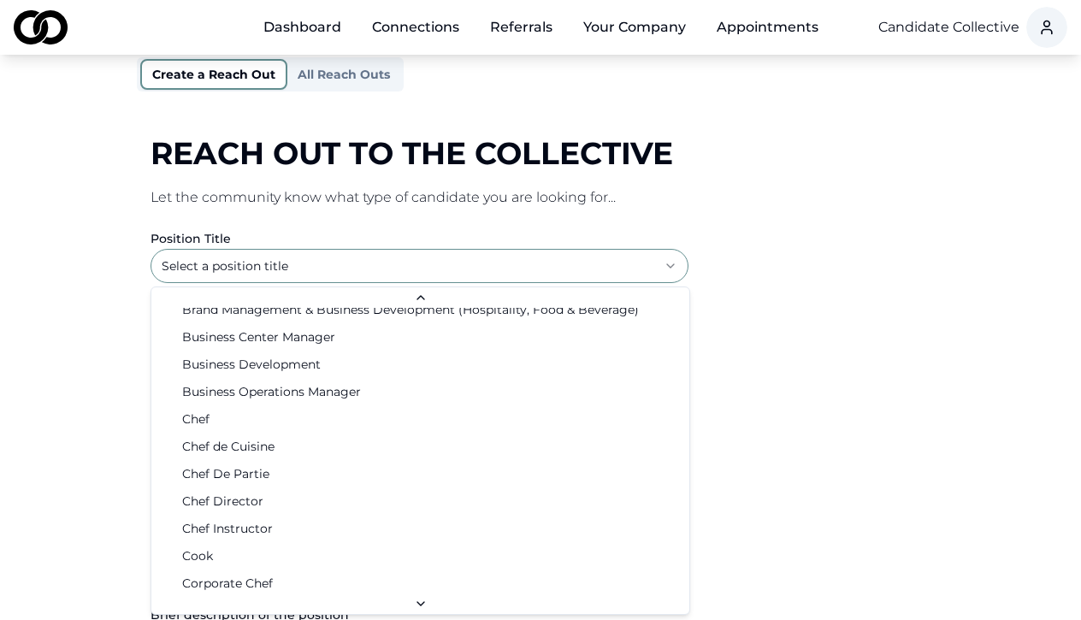
scroll to position [433, 0]
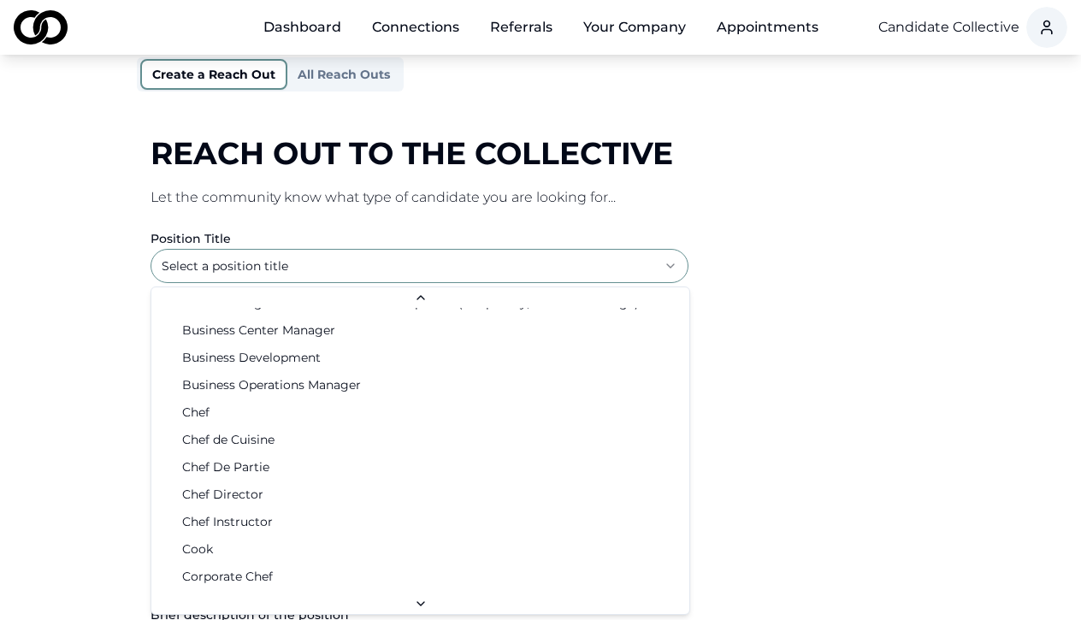
select select "**********"
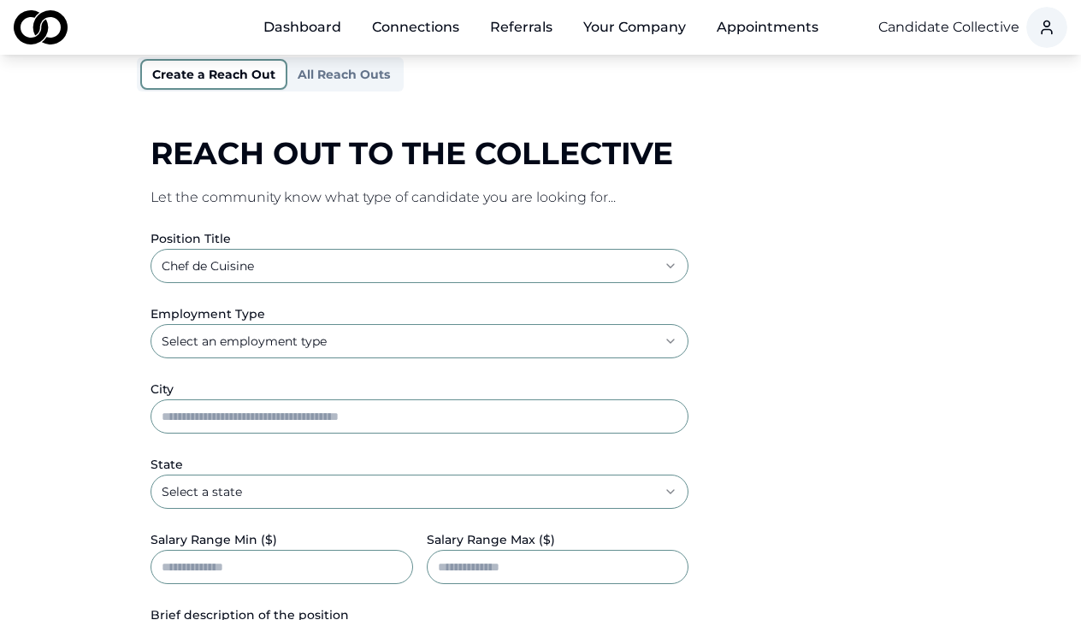
click at [269, 346] on html "**********" at bounding box center [540, 97] width 1081 height 620
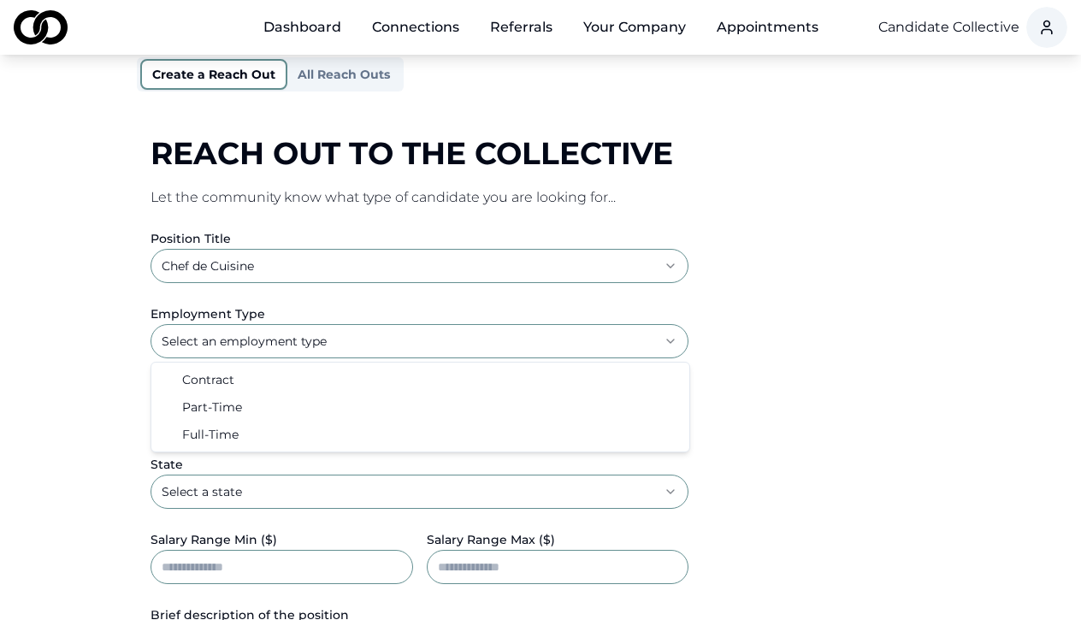
click at [39, 371] on html "**********" at bounding box center [540, 97] width 1081 height 620
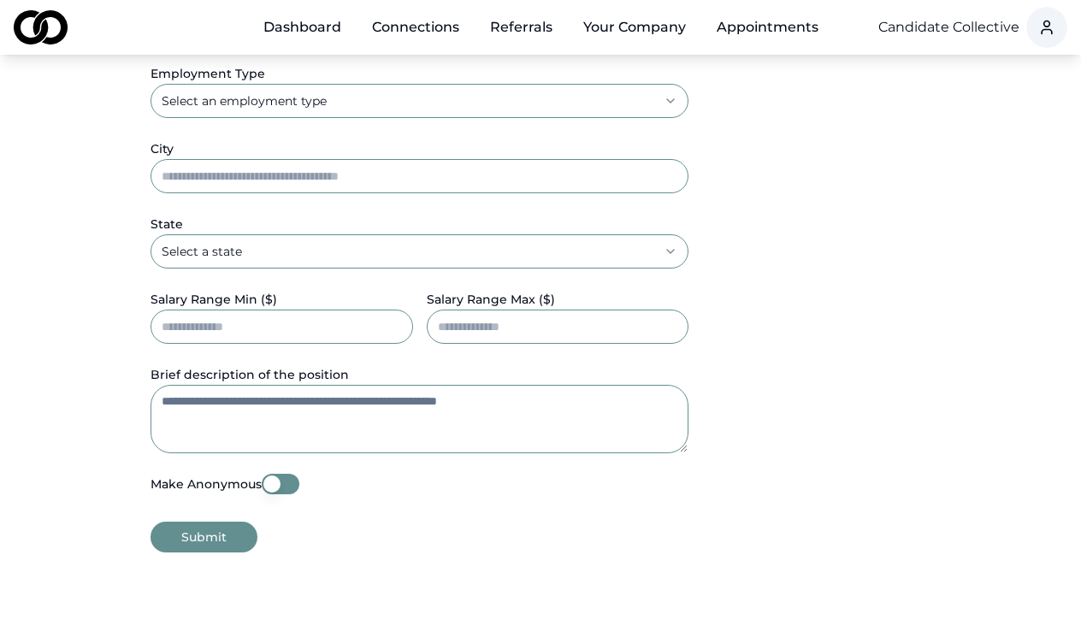
scroll to position [517, 0]
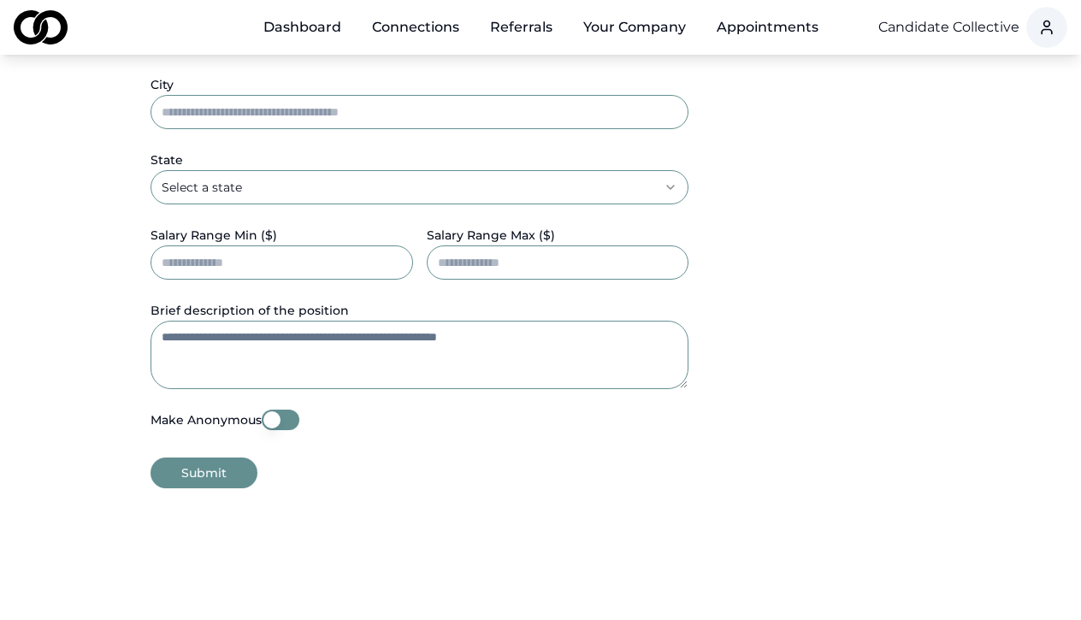
click at [273, 421] on button "Make Anonymous" at bounding box center [281, 420] width 38 height 21
click at [262, 330] on textarea "Brief description of the position" at bounding box center [420, 355] width 538 height 68
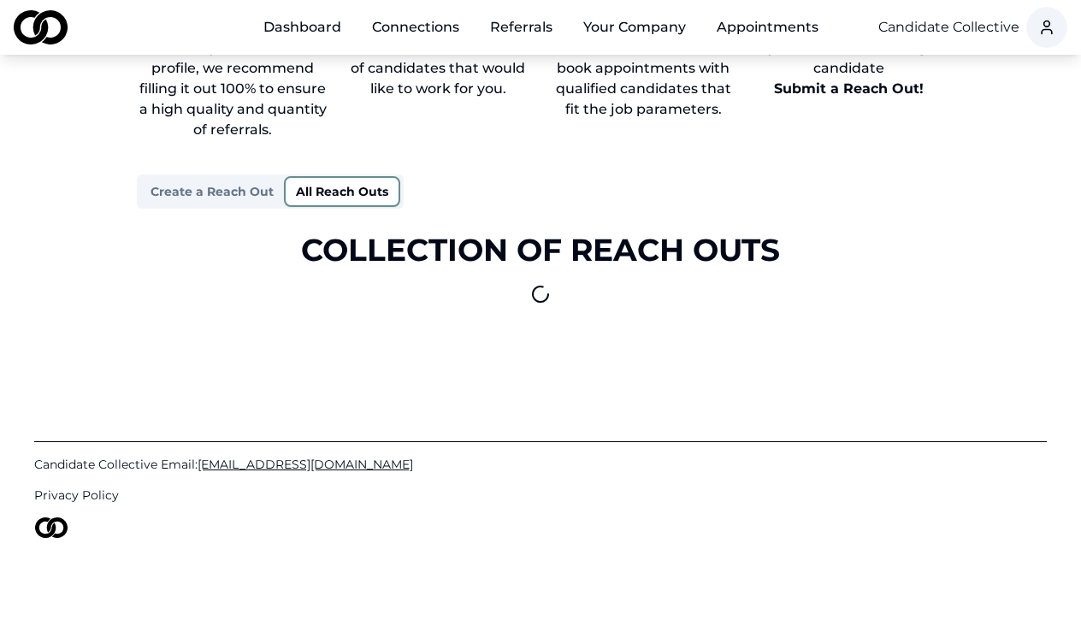
scroll to position [96, 0]
click at [358, 128] on div "Step 1 Set up your business profile, we recommend filling it out 100% to ensure…" at bounding box center [540, 148] width 807 height 311
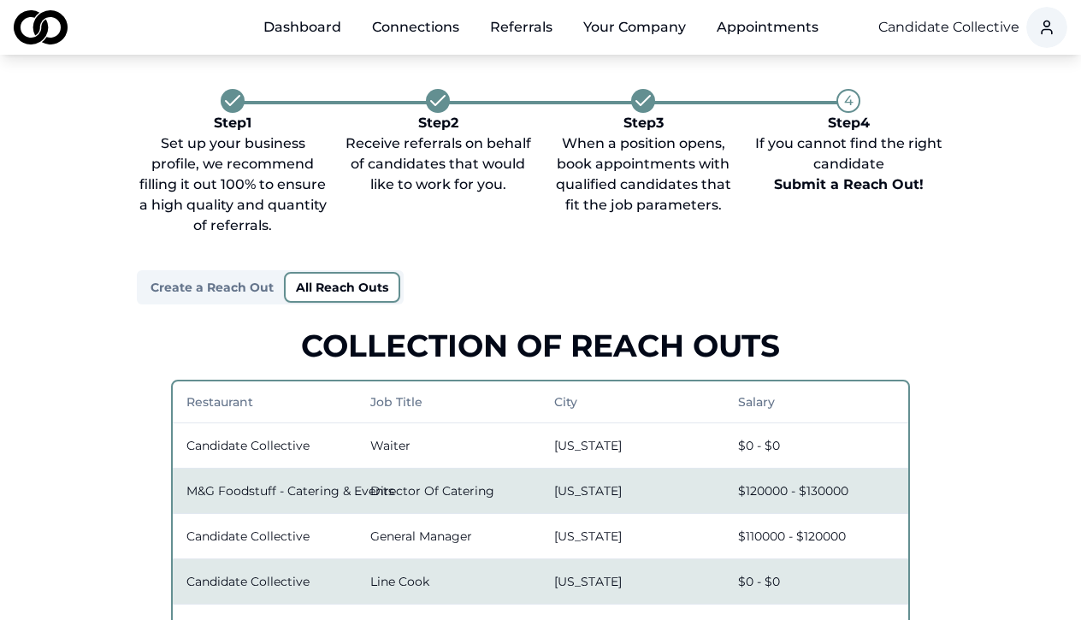
scroll to position [0, 0]
click at [296, 29] on link "Dashboard" at bounding box center [302, 27] width 105 height 34
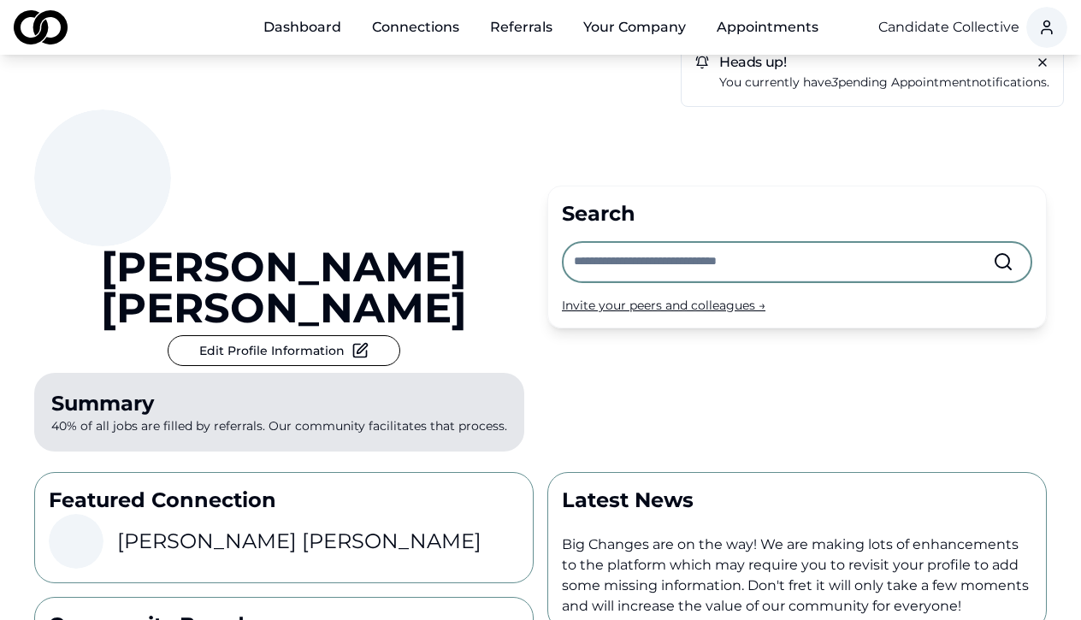
click at [933, 81] on span "appointment" at bounding box center [931, 81] width 80 height 15
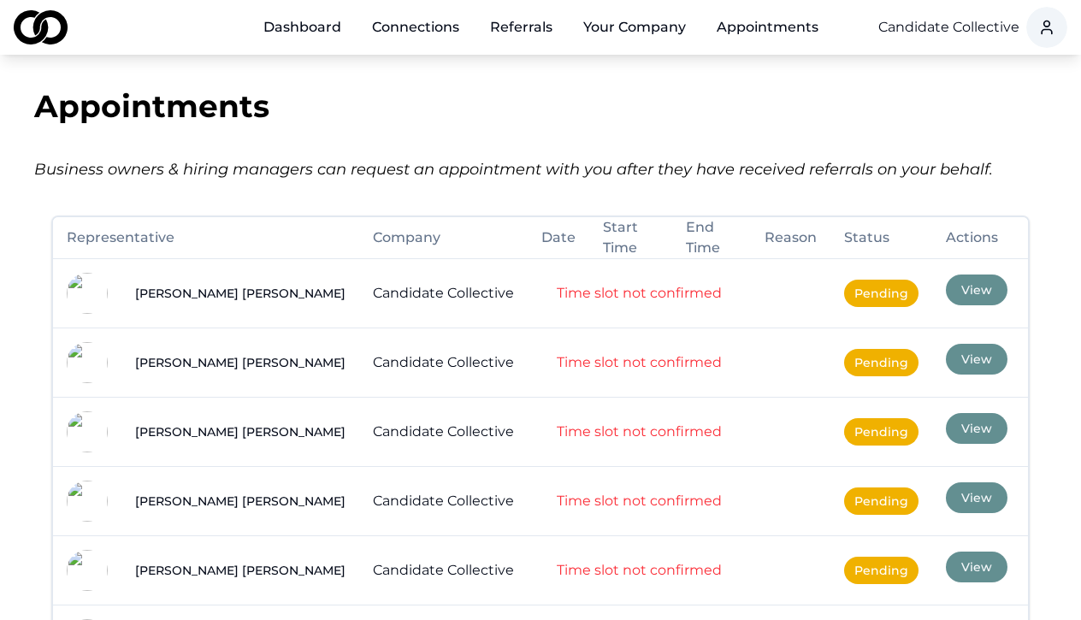
click at [293, 28] on link "Dashboard" at bounding box center [302, 27] width 105 height 34
